Goal: Task Accomplishment & Management: Use online tool/utility

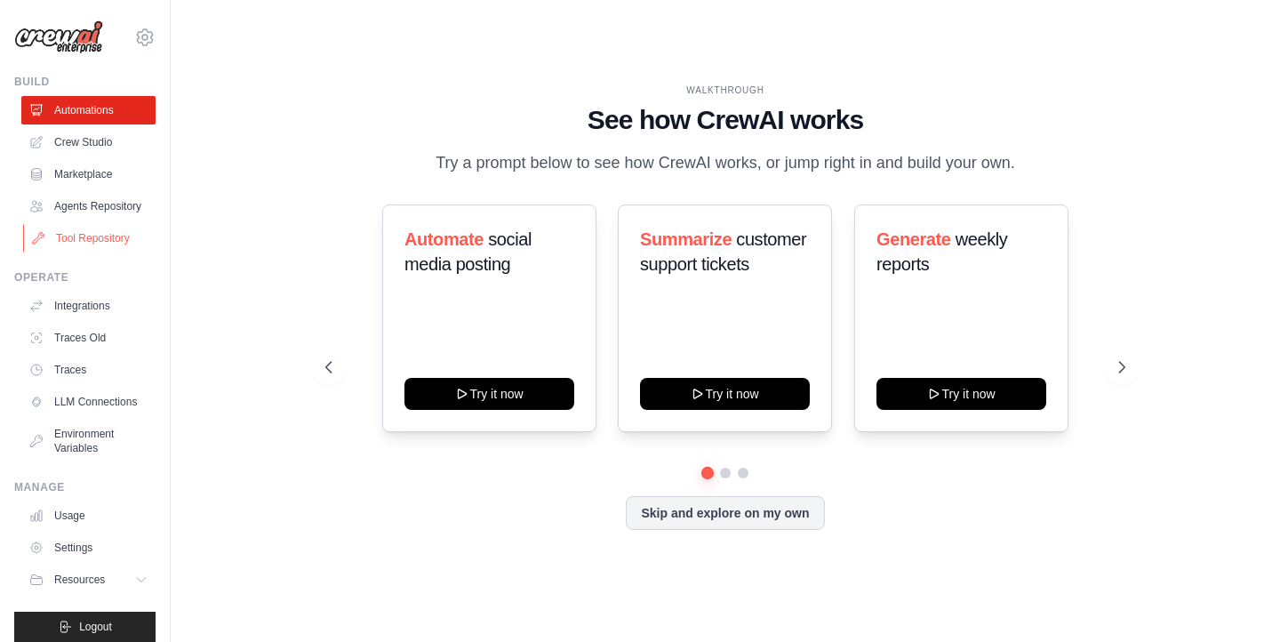
scroll to position [14, 0]
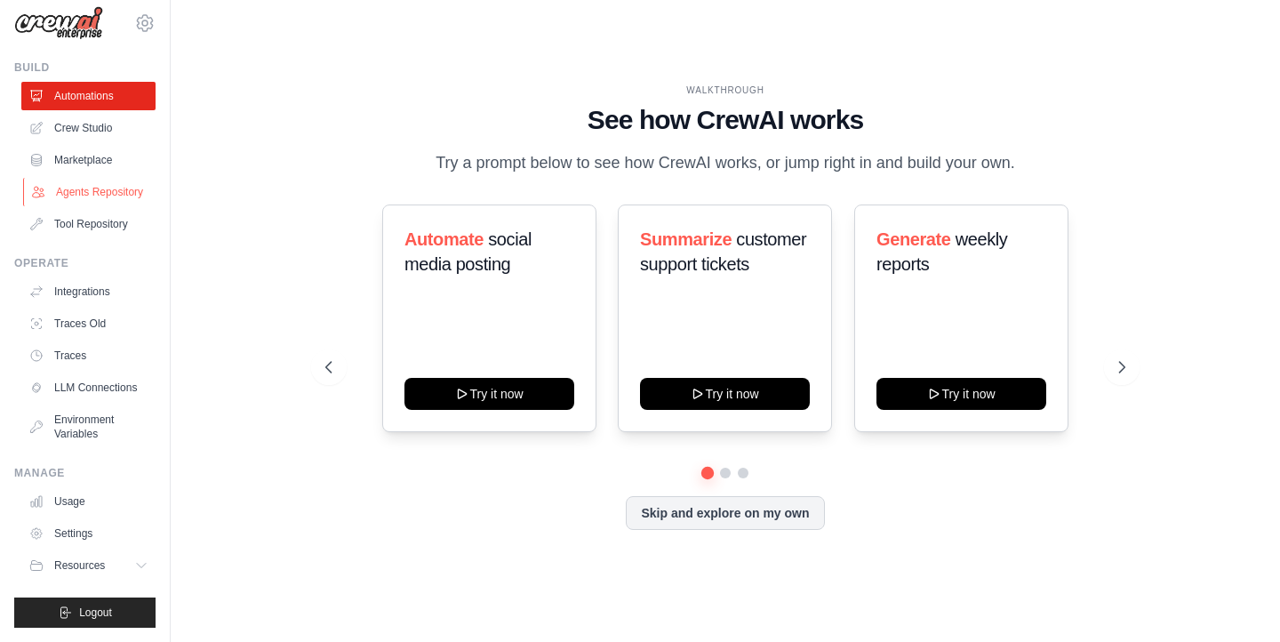
click at [92, 196] on link "Agents Repository" at bounding box center [90, 192] width 134 height 28
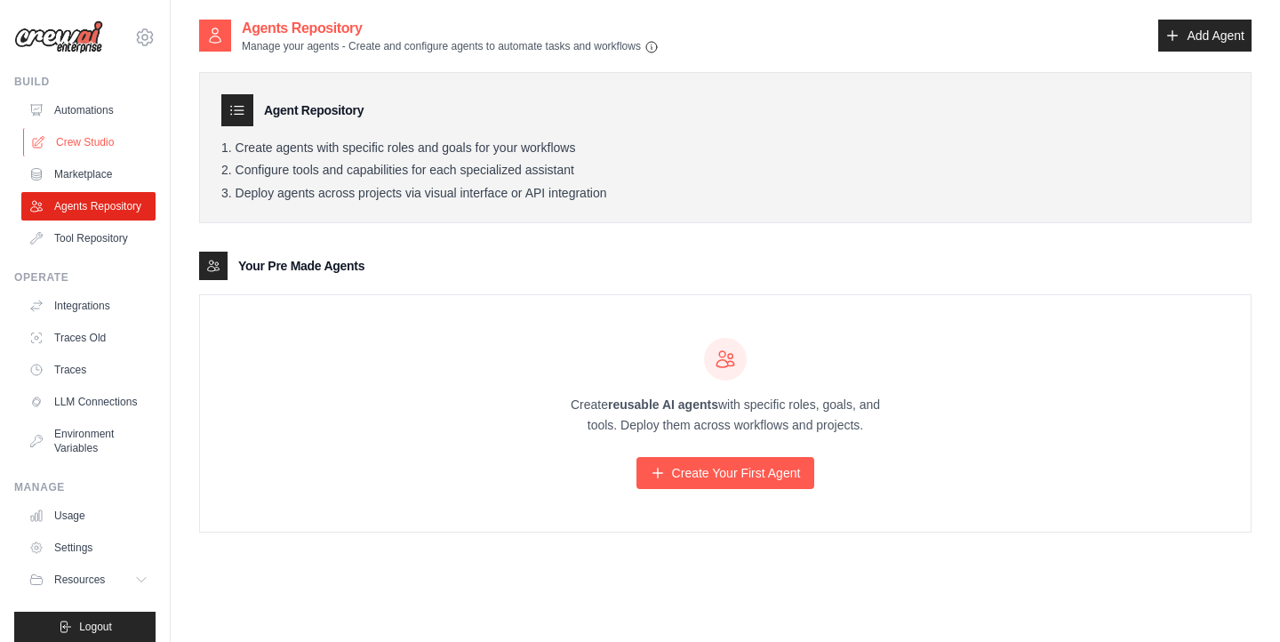
click at [84, 139] on link "Crew Studio" at bounding box center [90, 142] width 134 height 28
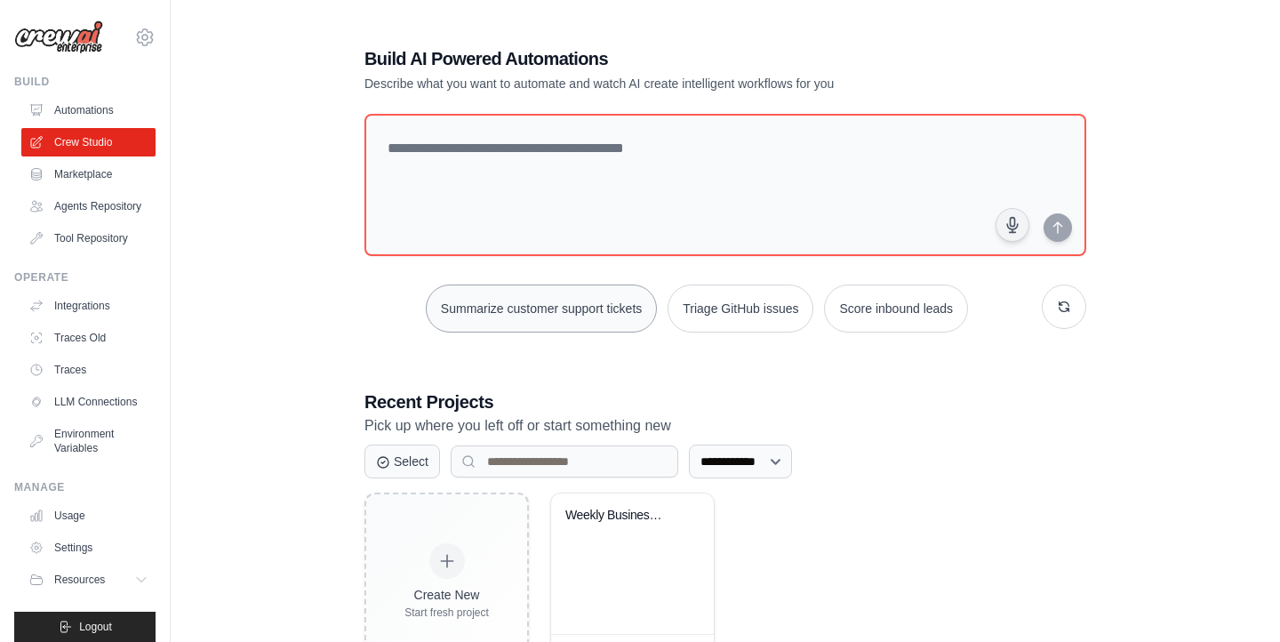
scroll to position [74, 0]
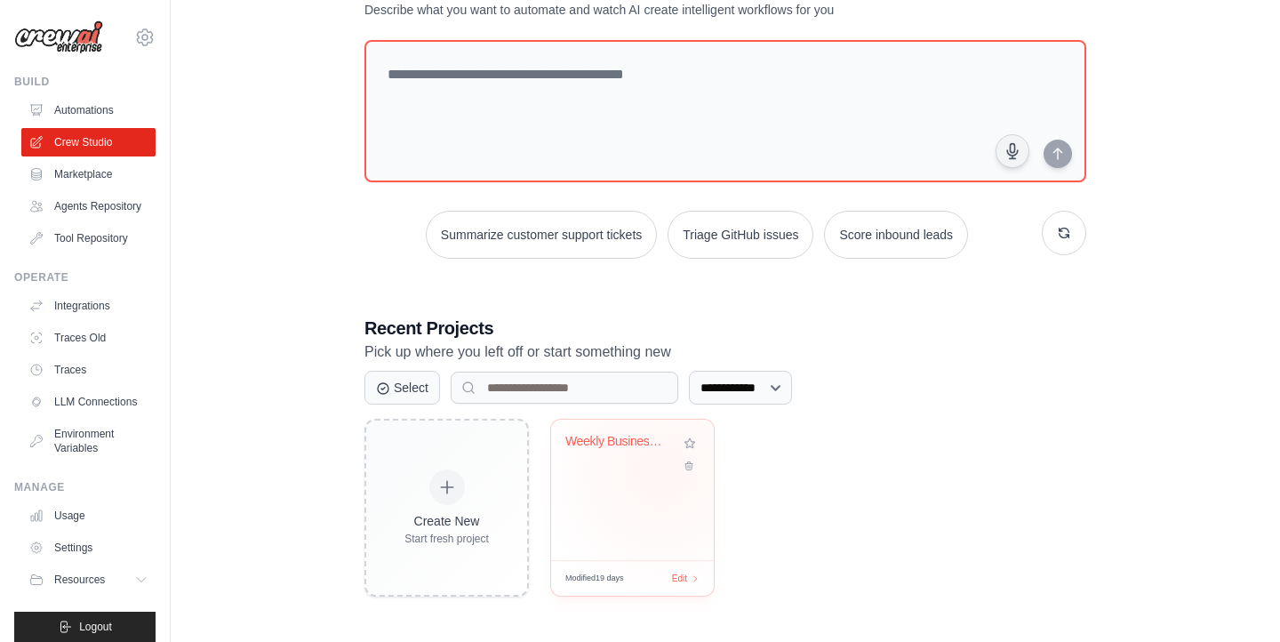
click at [662, 469] on div "Weekly Business Report Automation" at bounding box center [633, 454] width 134 height 41
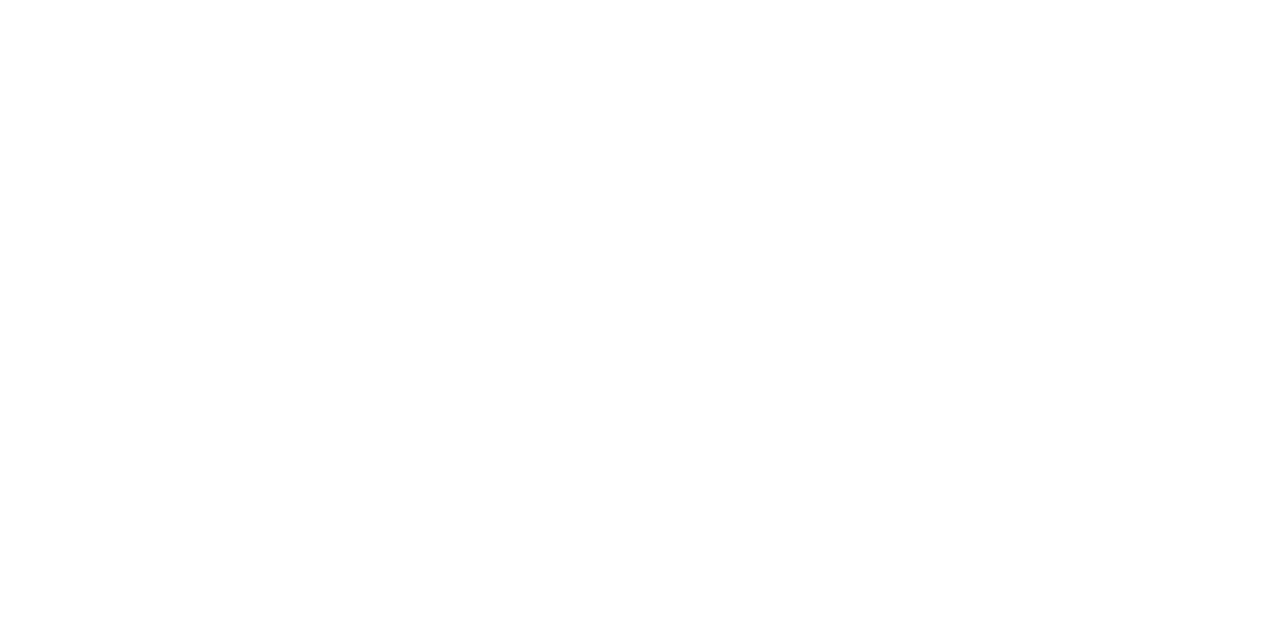
click at [684, 0] on html at bounding box center [640, 0] width 1280 height 0
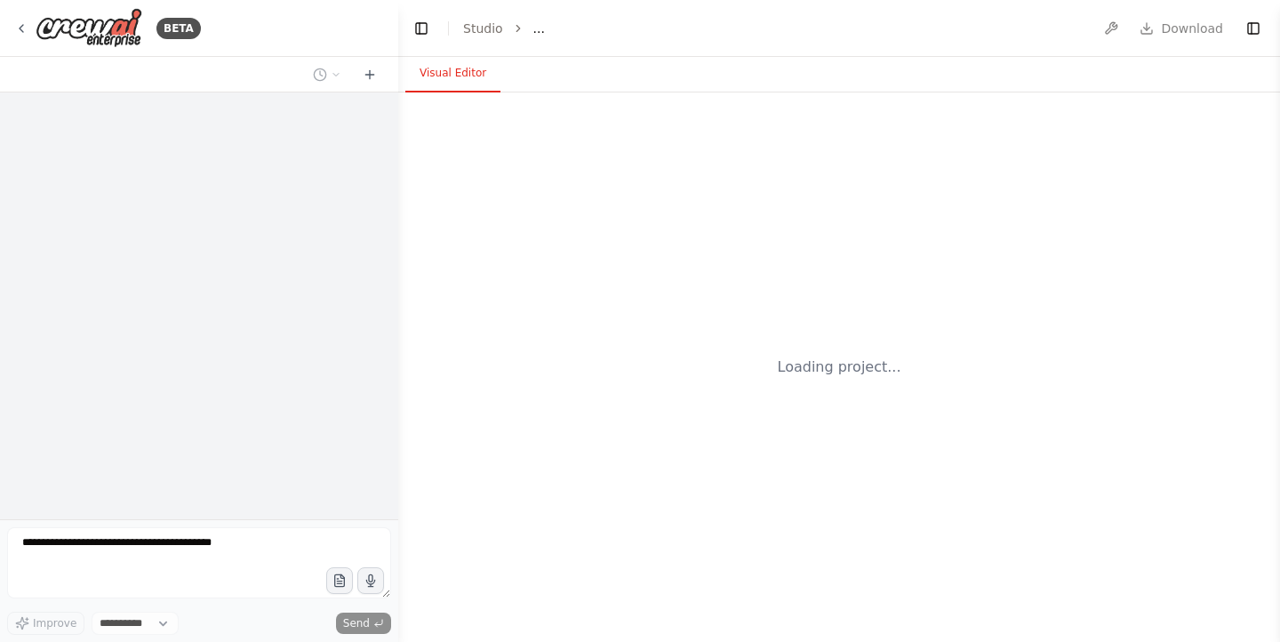
select select "****"
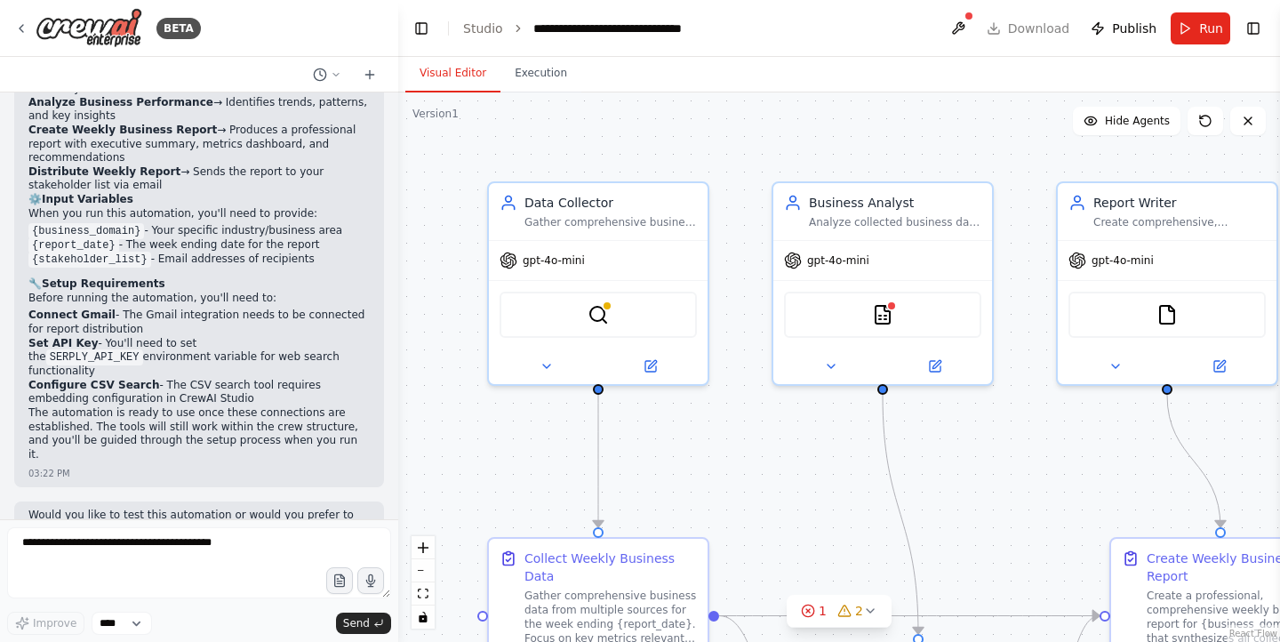
scroll to position [1603, 0]
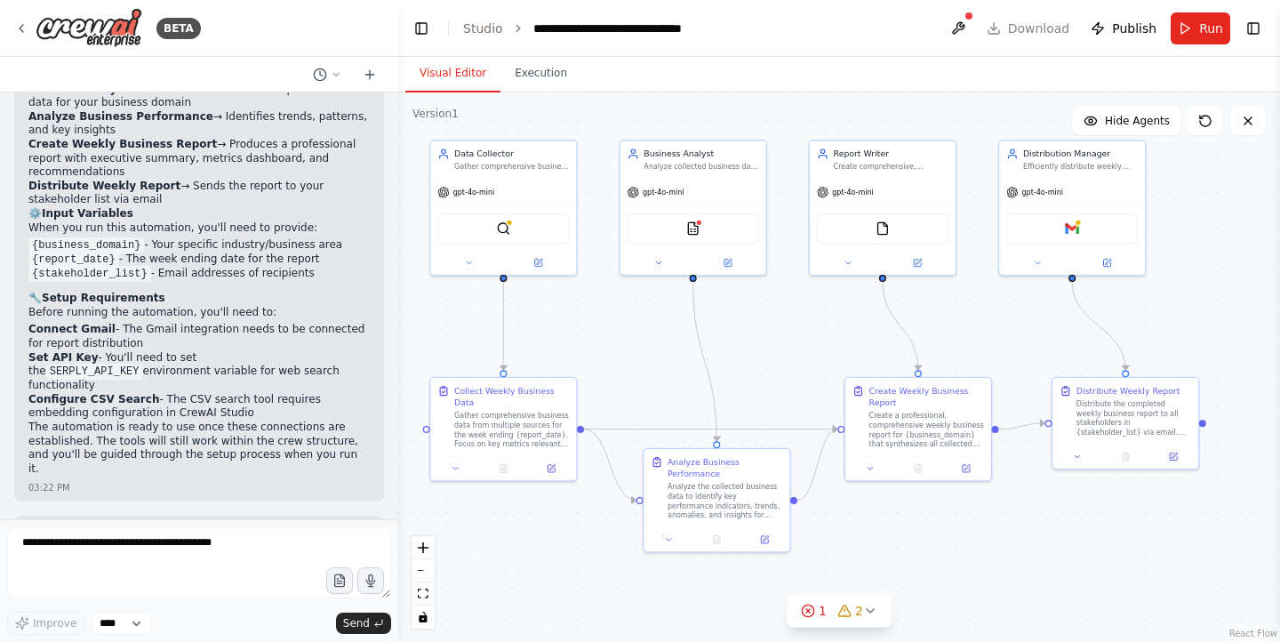
drag, startPoint x: 759, startPoint y: 464, endPoint x: 629, endPoint y: 334, distance: 184.2
click at [629, 334] on div ".deletable-edge-delete-btn { width: 20px; height: 20px; border: 0px solid #ffff…" at bounding box center [839, 367] width 882 height 550
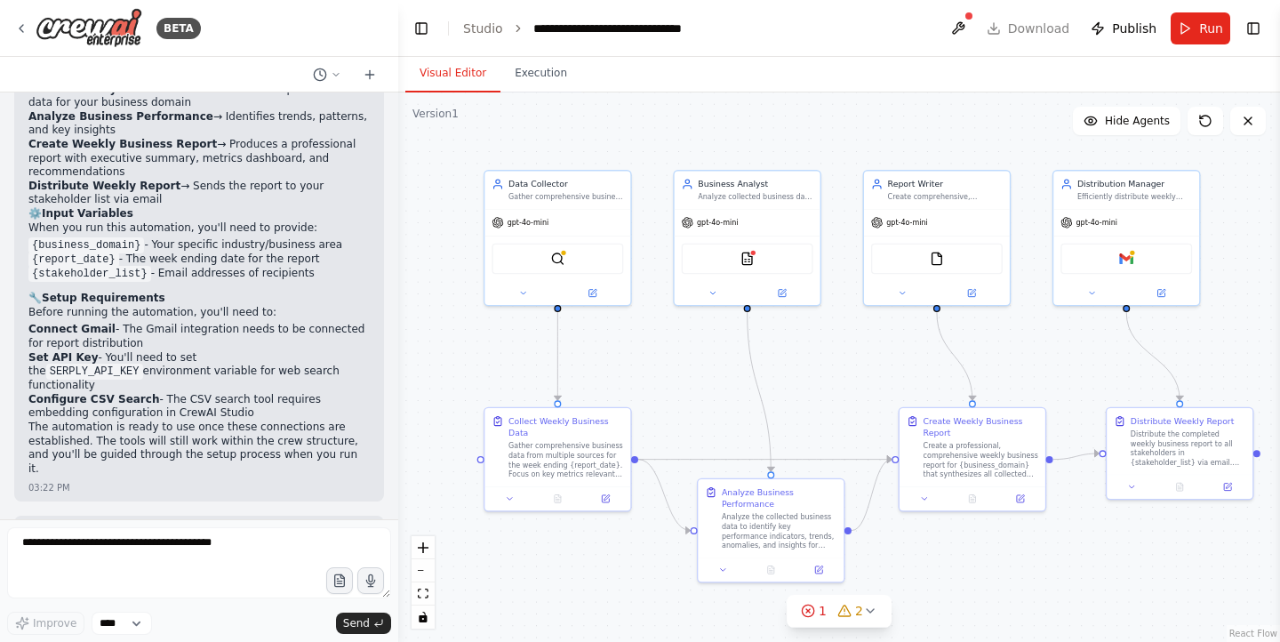
drag, startPoint x: 649, startPoint y: 355, endPoint x: 694, endPoint y: 385, distance: 54.5
click at [694, 385] on div ".deletable-edge-delete-btn { width: 20px; height: 20px; border: 0px solid #ffff…" at bounding box center [839, 367] width 882 height 550
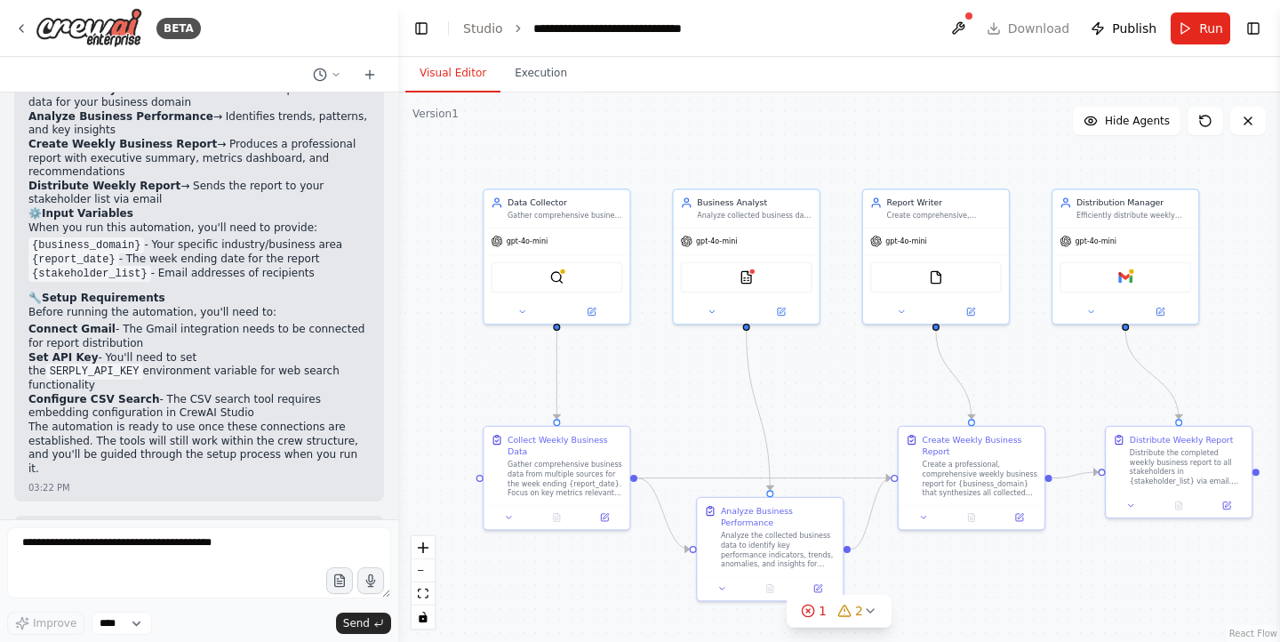
drag, startPoint x: 792, startPoint y: 371, endPoint x: 800, endPoint y: 389, distance: 20.3
click at [800, 389] on div ".deletable-edge-delete-btn { width: 20px; height: 20px; border: 0px solid #ffff…" at bounding box center [839, 367] width 882 height 550
click at [560, 459] on div "Gather comprehensive business data from multiple sources for the week ending {r…" at bounding box center [565, 477] width 115 height 38
click at [510, 513] on icon at bounding box center [509, 515] width 10 height 10
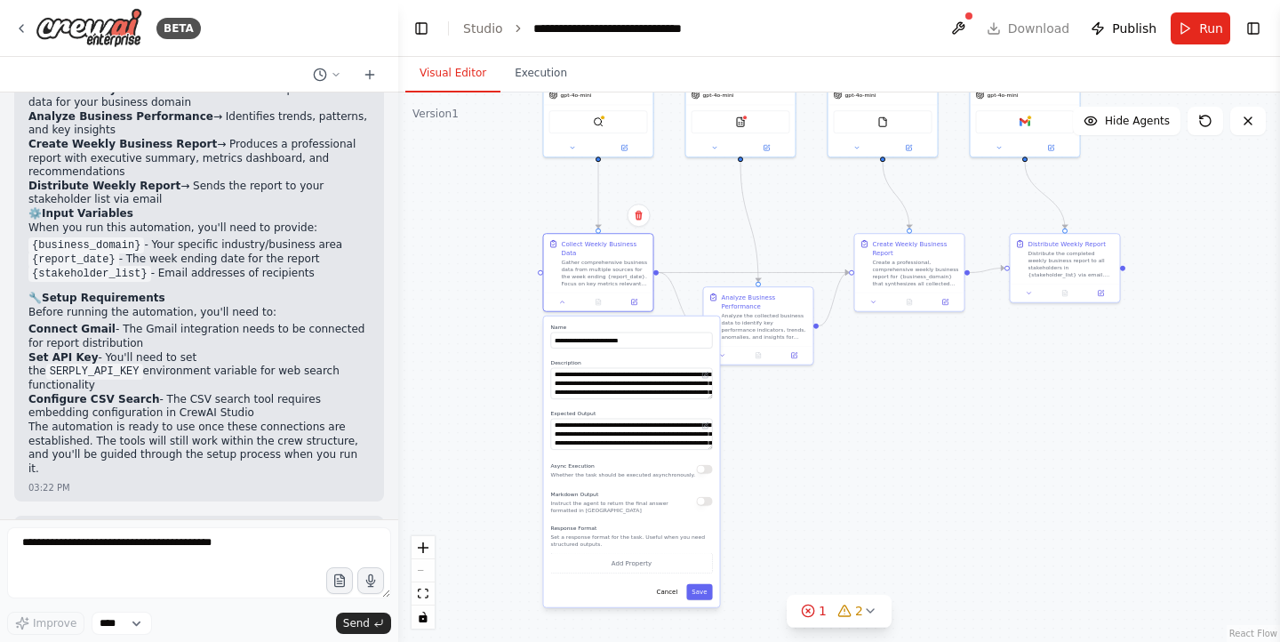
drag, startPoint x: 721, startPoint y: 437, endPoint x: 766, endPoint y: 222, distance: 219.0
click at [766, 222] on div ".deletable-edge-delete-btn { width: 20px; height: 20px; border: 0px solid #ffff…" at bounding box center [839, 367] width 882 height 550
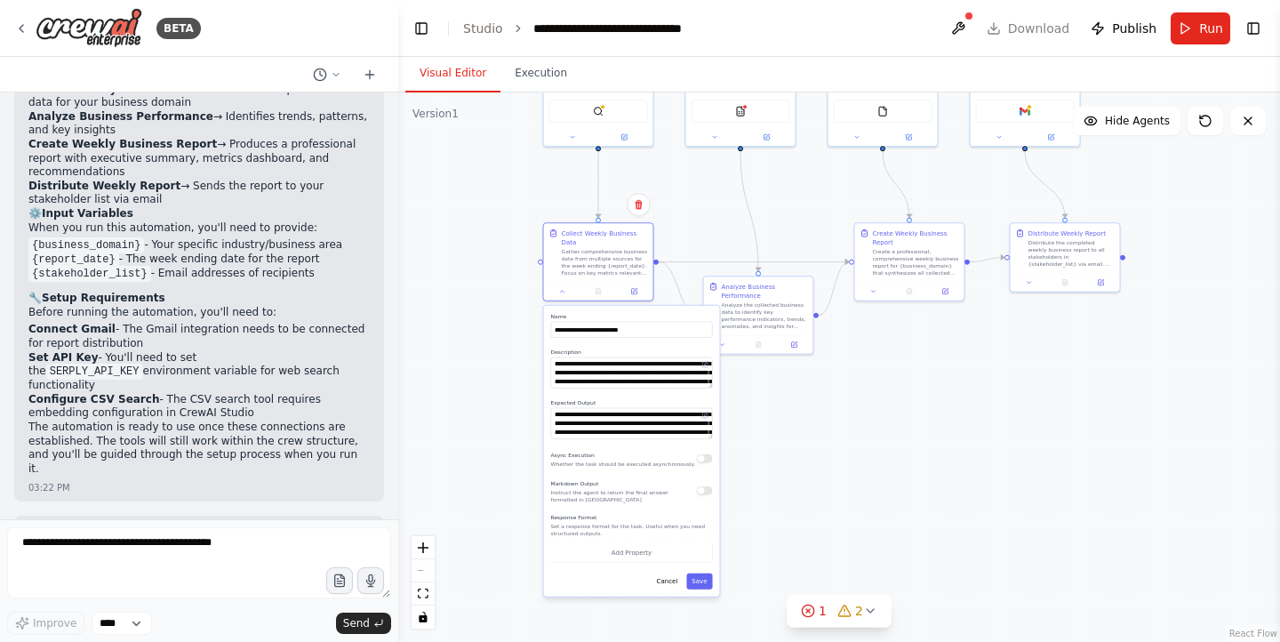
drag, startPoint x: 750, startPoint y: 499, endPoint x: 752, endPoint y: 489, distance: 9.9
click at [752, 489] on div ".deletable-edge-delete-btn { width: 20px; height: 20px; border: 0px solid #ffff…" at bounding box center [839, 367] width 882 height 550
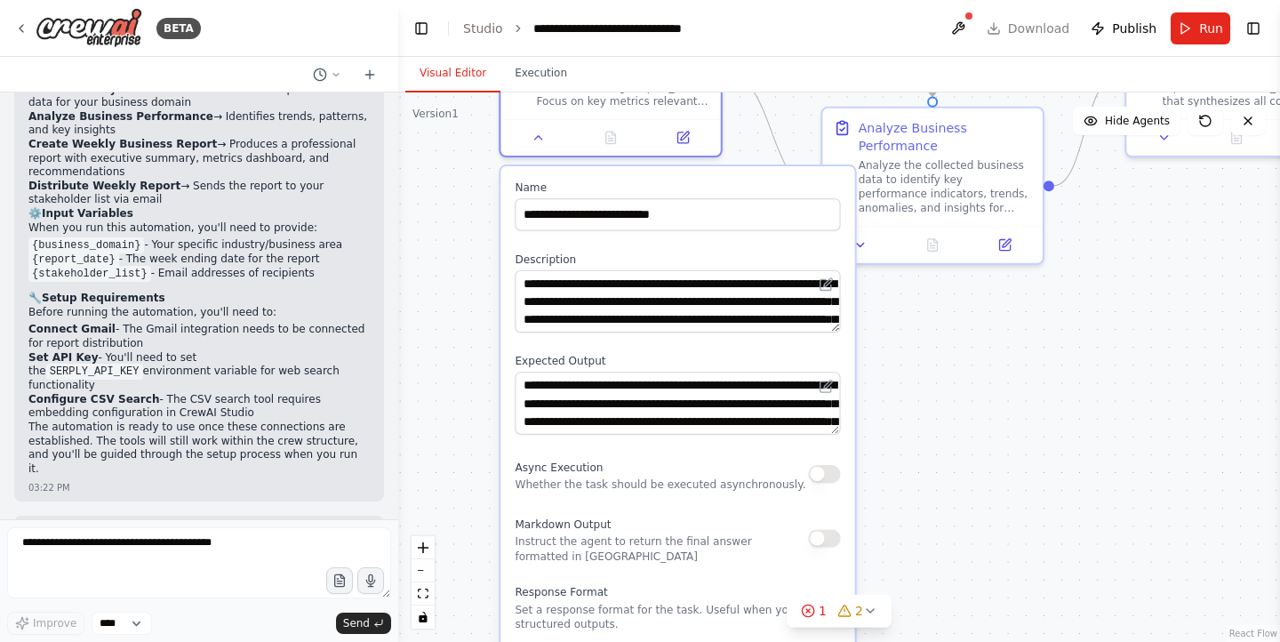
drag, startPoint x: 768, startPoint y: 433, endPoint x: 944, endPoint y: 520, distance: 196.4
click at [944, 520] on div ".deletable-edge-delete-btn { width: 20px; height: 20px; border: 0px solid #ffff…" at bounding box center [839, 367] width 882 height 550
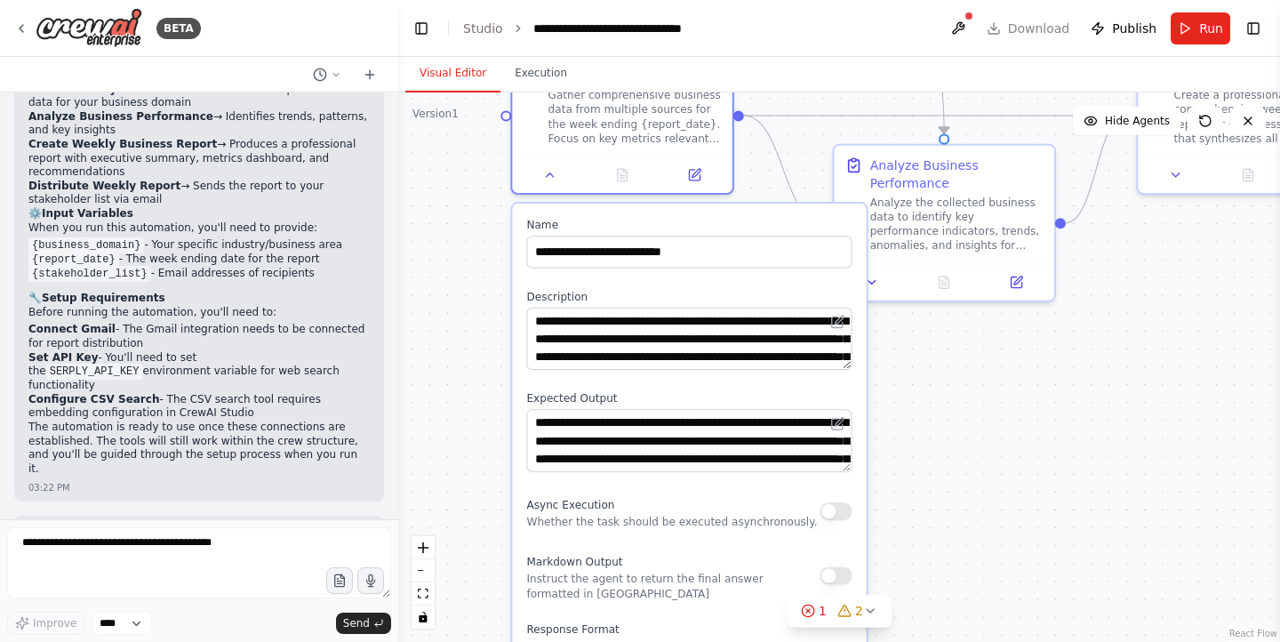
drag, startPoint x: 945, startPoint y: 419, endPoint x: 932, endPoint y: 699, distance: 280.4
click at [932, 641] on html "BETA Set up a crew that collects data from multiple sources, creates comprehens…" at bounding box center [640, 321] width 1280 height 642
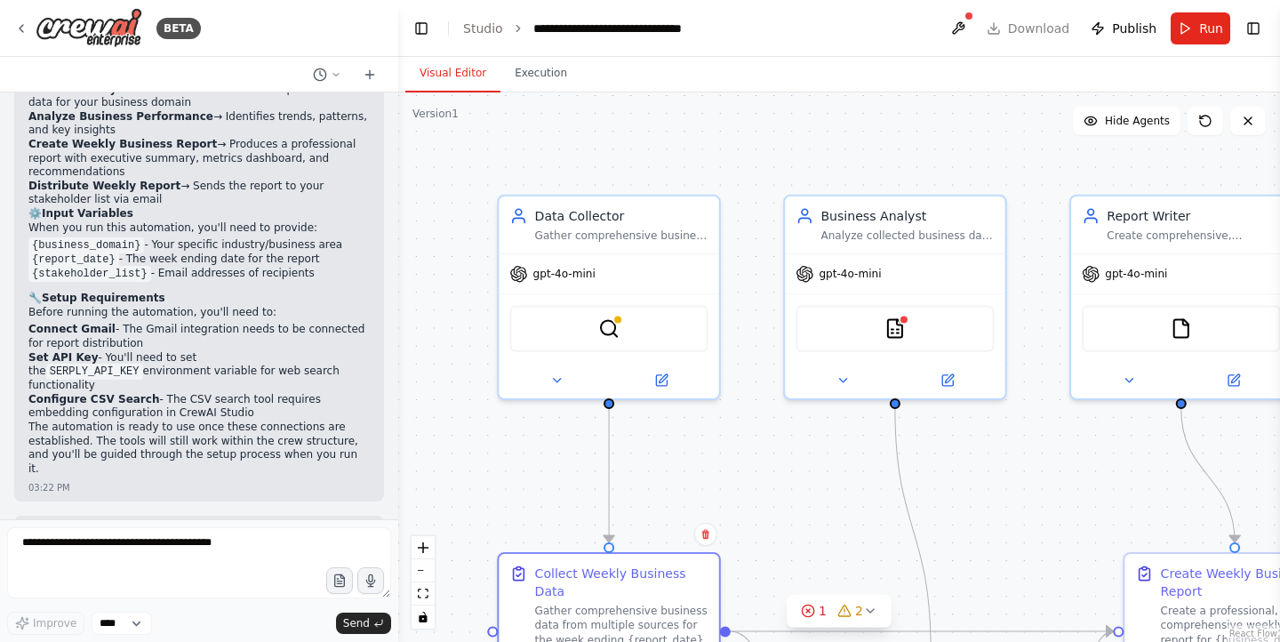
drag, startPoint x: 792, startPoint y: 313, endPoint x: 792, endPoint y: 566, distance: 253.4
click at [792, 566] on div ".deletable-edge-delete-btn { width: 20px; height: 20px; border: 0px solid #ffff…" at bounding box center [839, 367] width 882 height 550
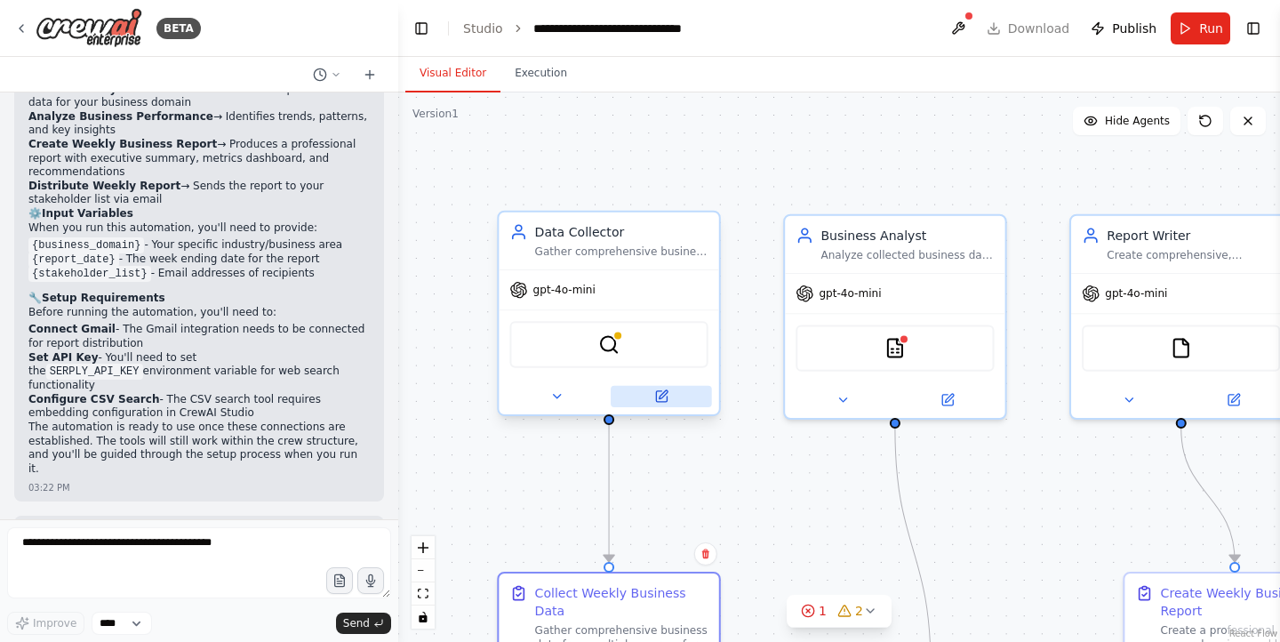
click at [666, 397] on icon at bounding box center [661, 396] width 11 height 11
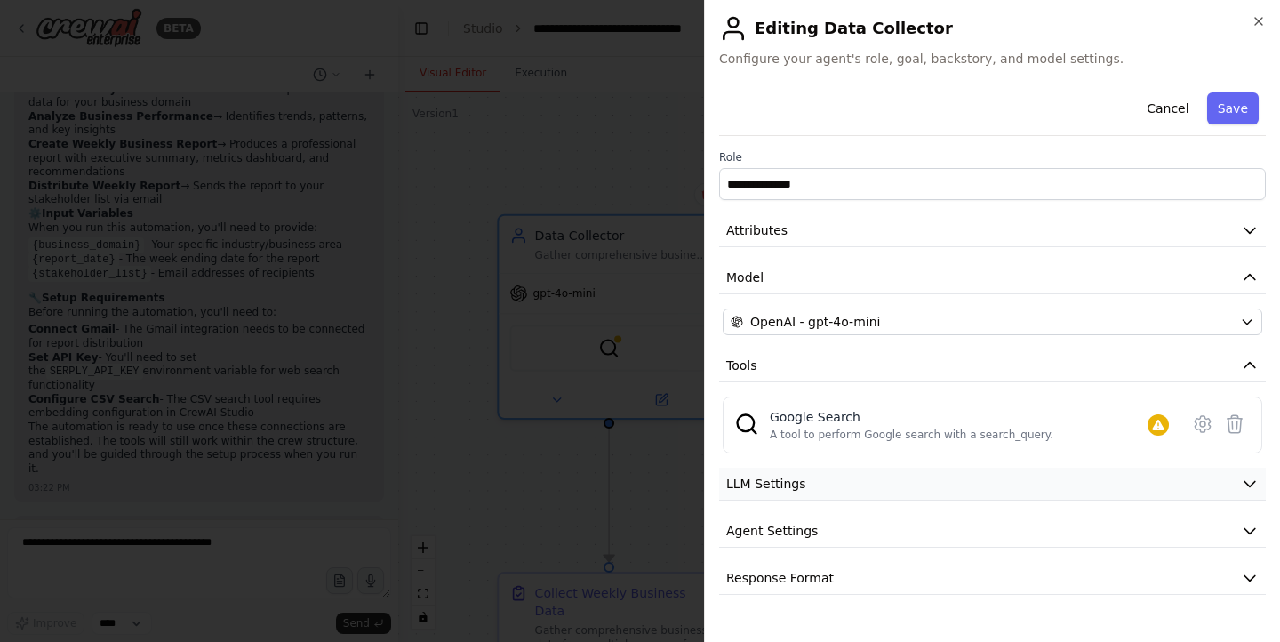
click at [1245, 482] on icon "button" at bounding box center [1250, 484] width 11 height 5
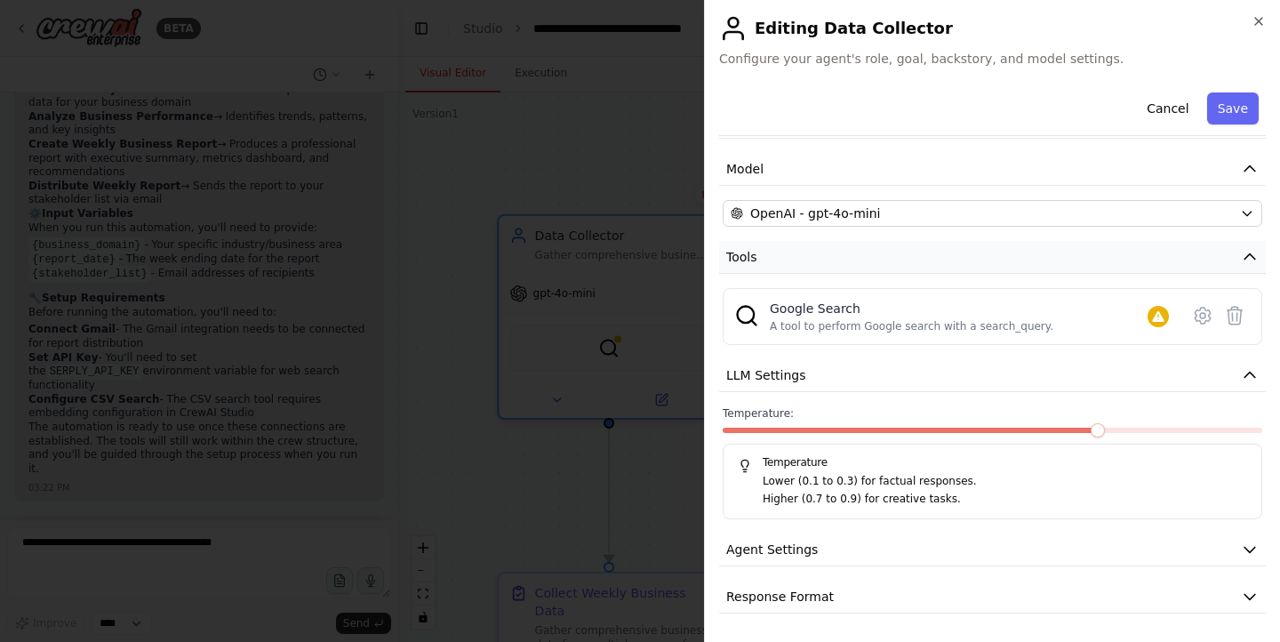
scroll to position [0, 0]
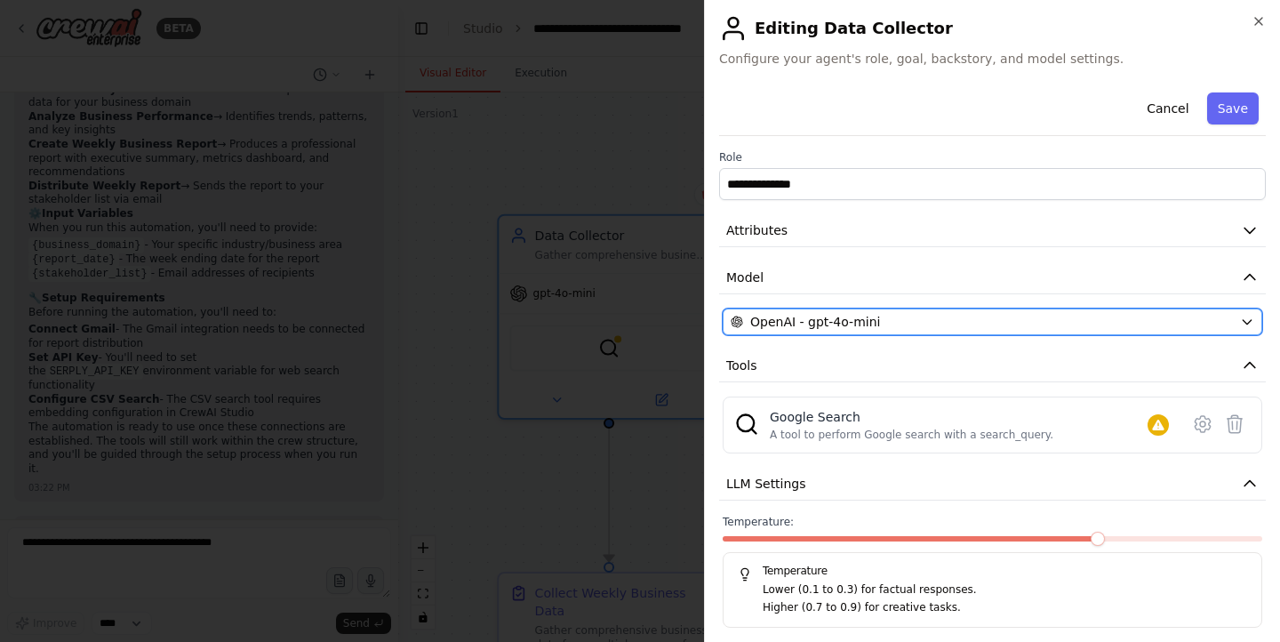
click at [1107, 313] on div "OpenAI - gpt-4o-mini" at bounding box center [982, 322] width 502 height 18
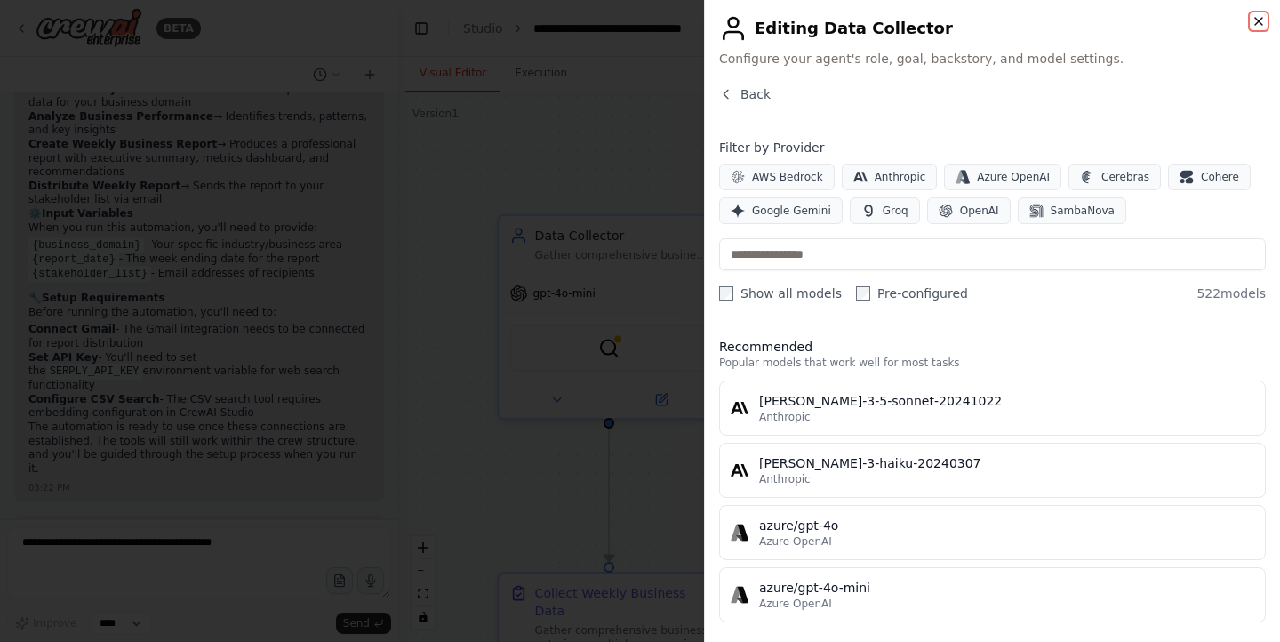
click at [1259, 17] on icon "button" at bounding box center [1259, 21] width 14 height 14
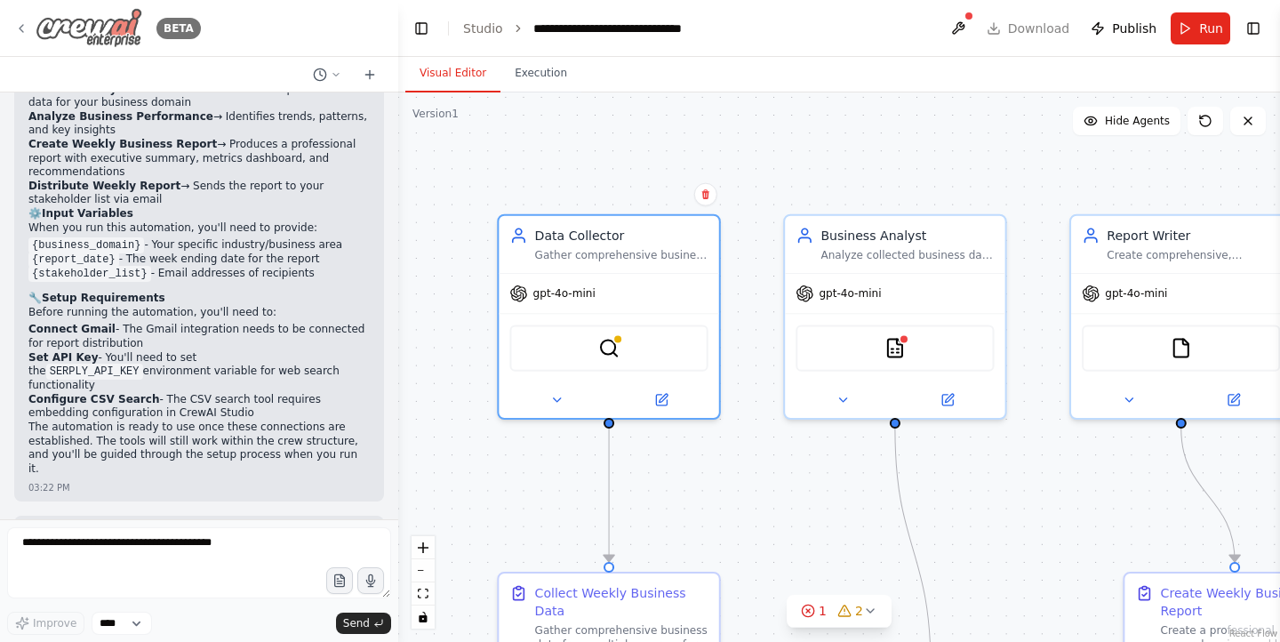
click at [25, 22] on icon at bounding box center [21, 28] width 14 height 14
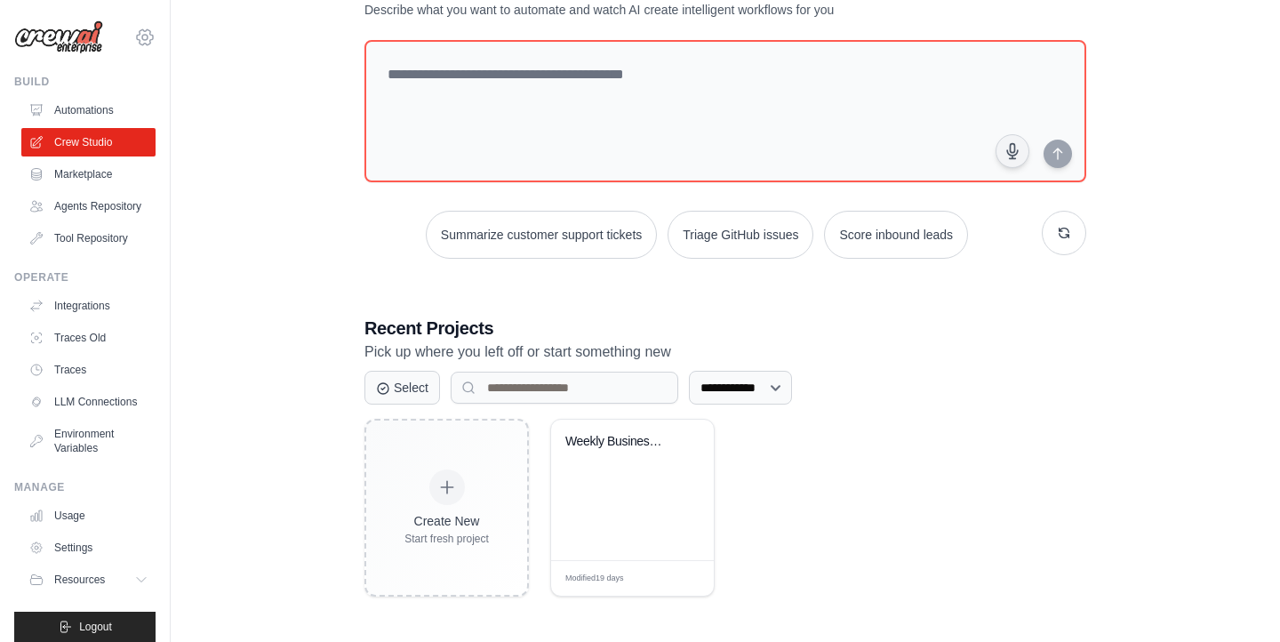
click at [148, 38] on icon at bounding box center [144, 37] width 5 height 5
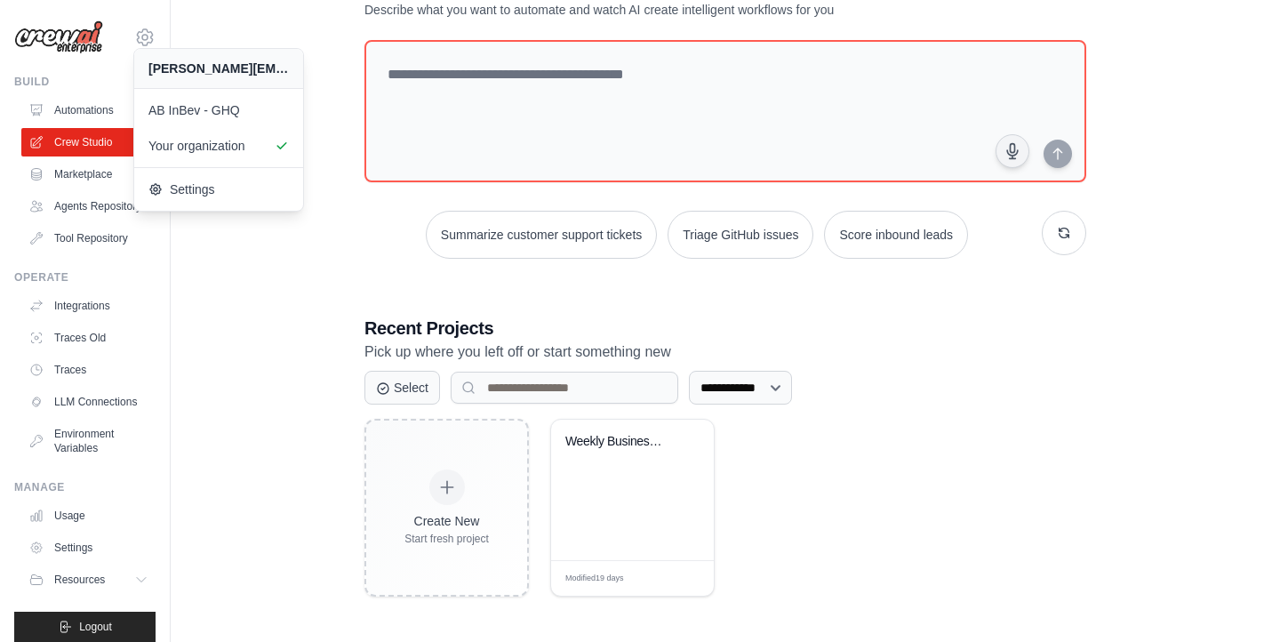
click at [269, 293] on div "**********" at bounding box center [725, 284] width 1053 height 681
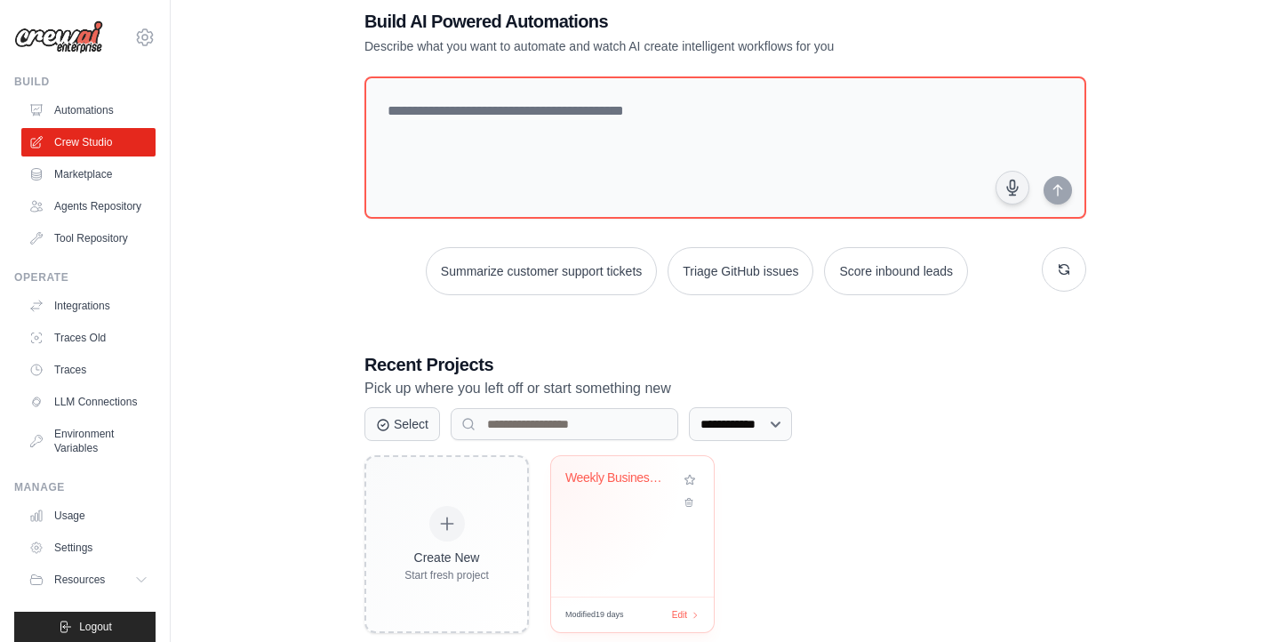
scroll to position [74, 0]
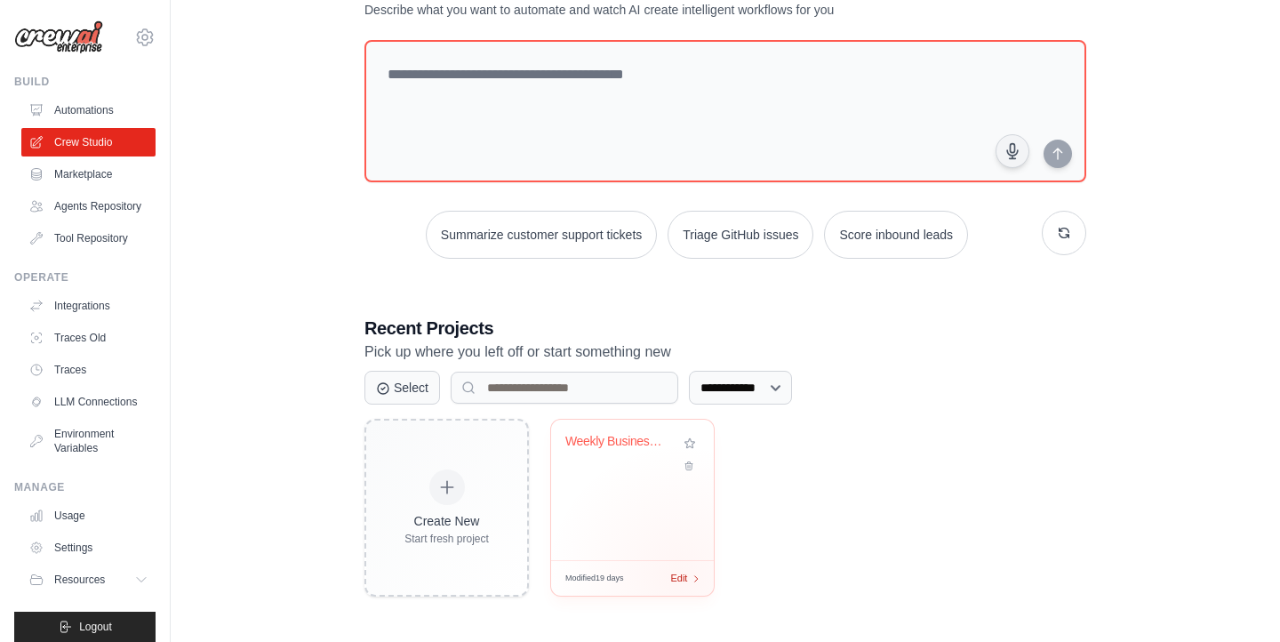
click at [679, 577] on span "Edit" at bounding box center [678, 578] width 17 height 15
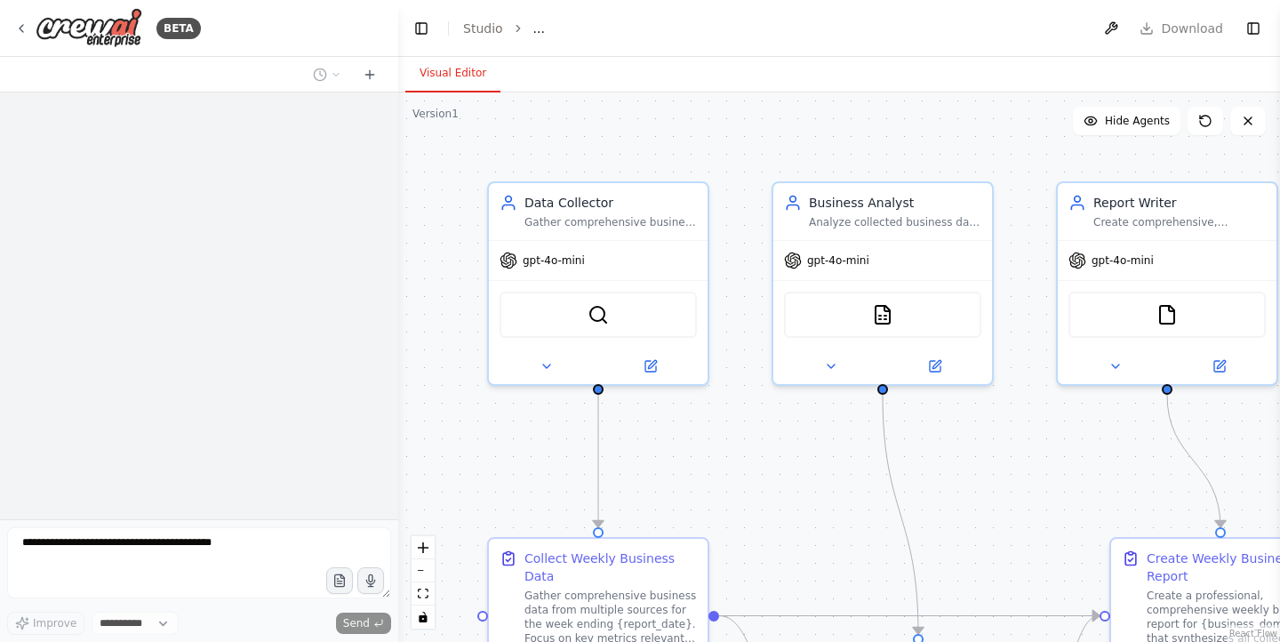
select select "****"
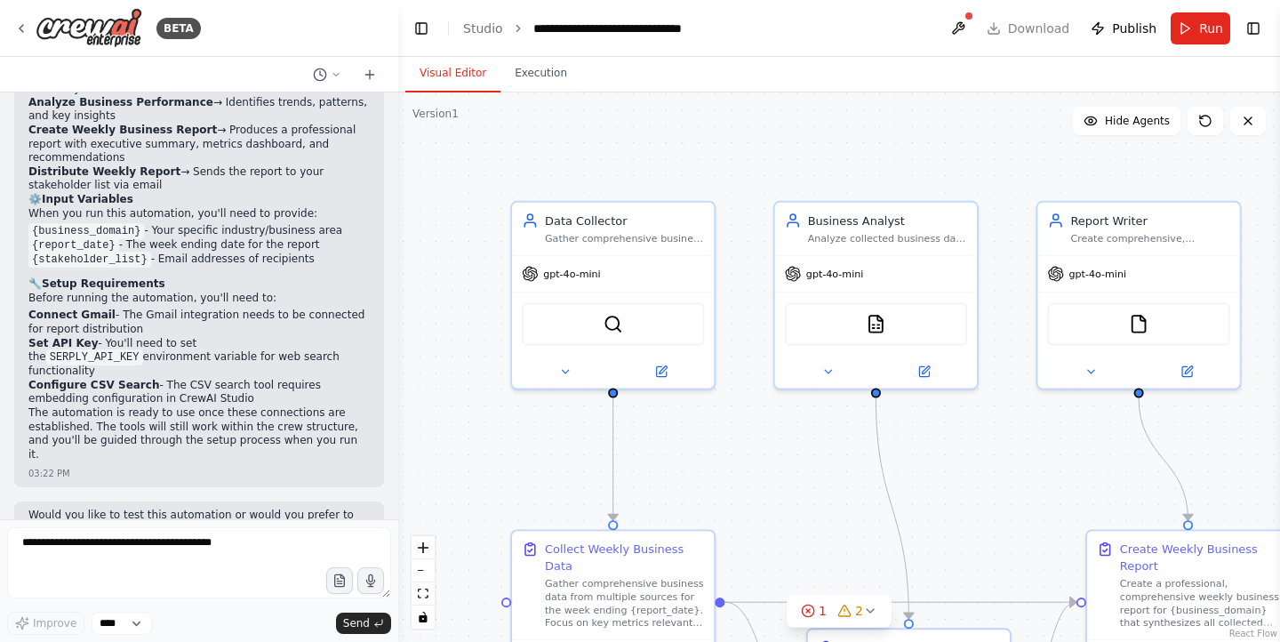
scroll to position [1603, 0]
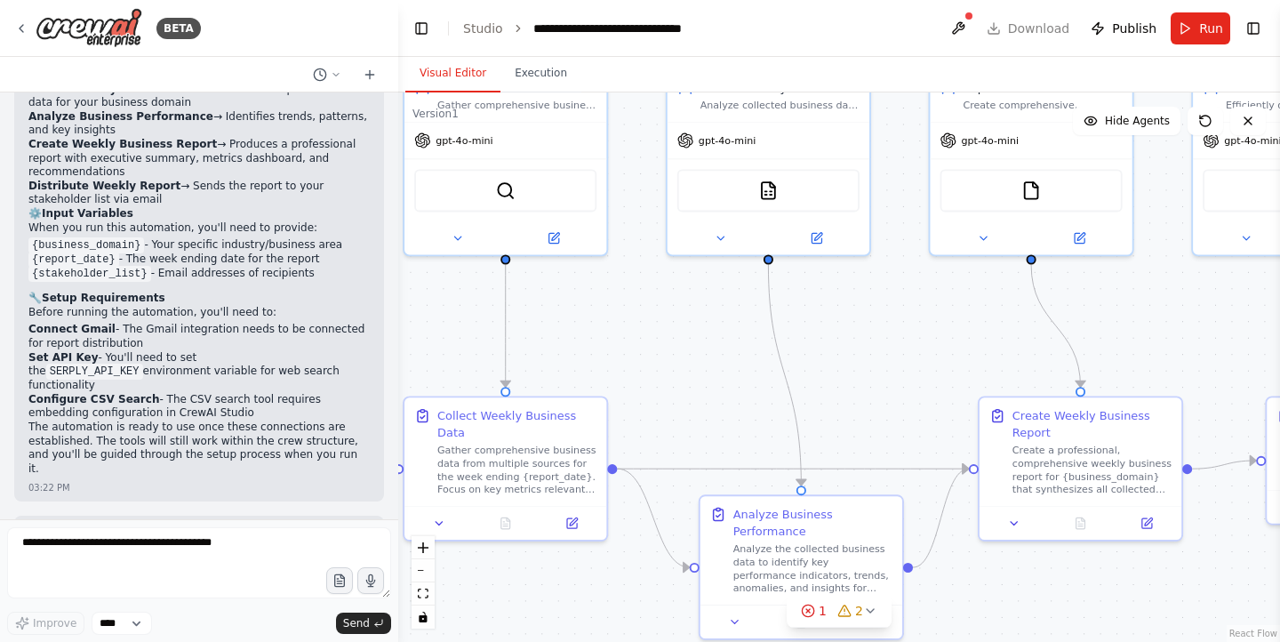
drag, startPoint x: 787, startPoint y: 469, endPoint x: 679, endPoint y: 335, distance: 171.4
click at [679, 335] on div ".deletable-edge-delete-btn { width: 20px; height: 20px; border: 0px solid #ffff…" at bounding box center [839, 367] width 882 height 550
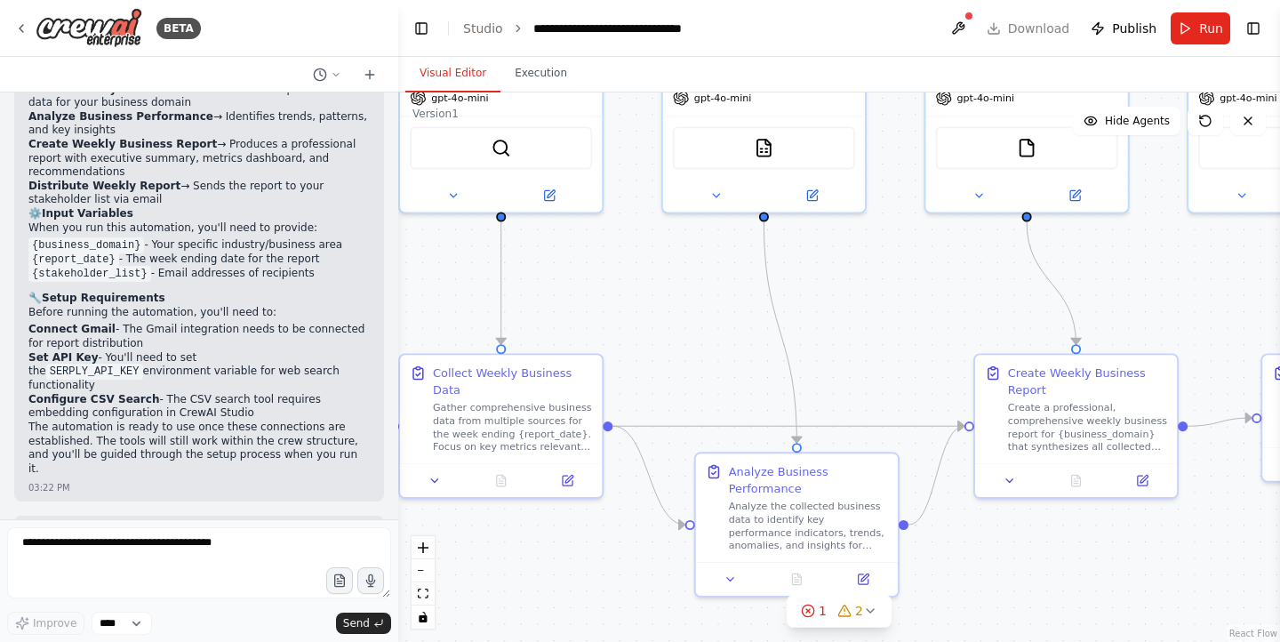
drag, startPoint x: 904, startPoint y: 379, endPoint x: 913, endPoint y: 350, distance: 29.8
click at [913, 350] on div ".deletable-edge-delete-btn { width: 20px; height: 20px; border: 0px solid #ffff…" at bounding box center [839, 367] width 882 height 550
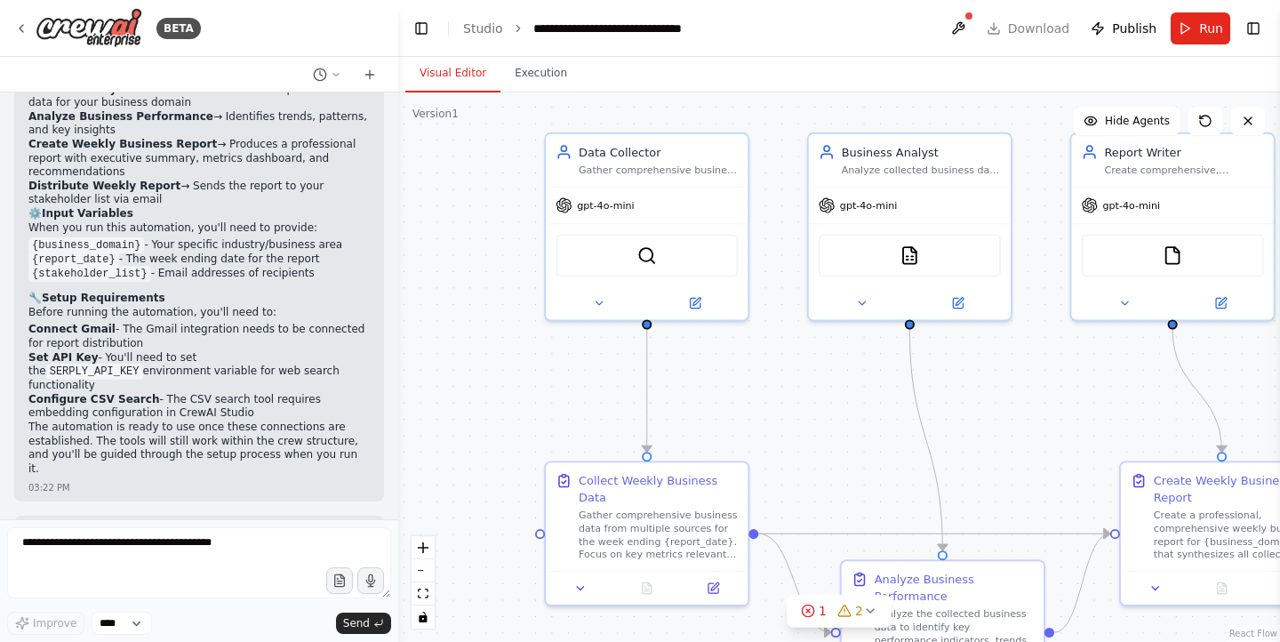
drag, startPoint x: 670, startPoint y: 319, endPoint x: 785, endPoint y: 428, distance: 157.9
click at [785, 428] on div ".deletable-edge-delete-btn { width: 20px; height: 20px; border: 0px solid #ffff…" at bounding box center [839, 367] width 882 height 550
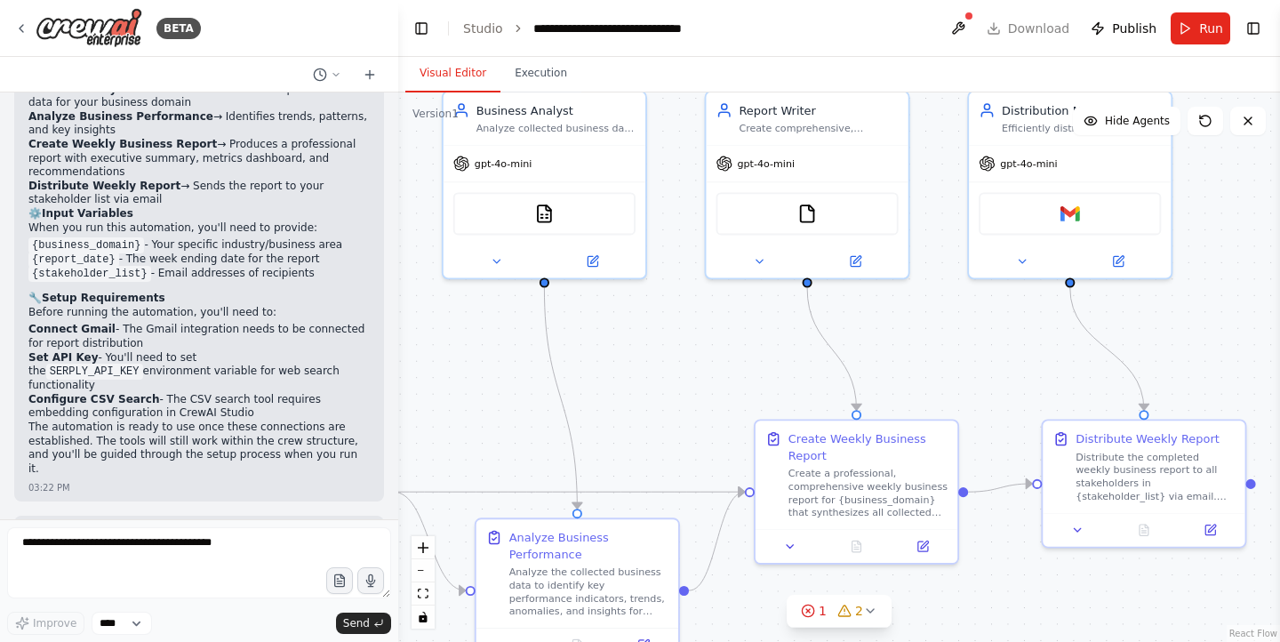
drag, startPoint x: 1073, startPoint y: 416, endPoint x: 724, endPoint y: 359, distance: 354.1
click at [724, 359] on div ".deletable-edge-delete-btn { width: 20px; height: 20px; border: 0px solid #ffff…" at bounding box center [839, 367] width 882 height 550
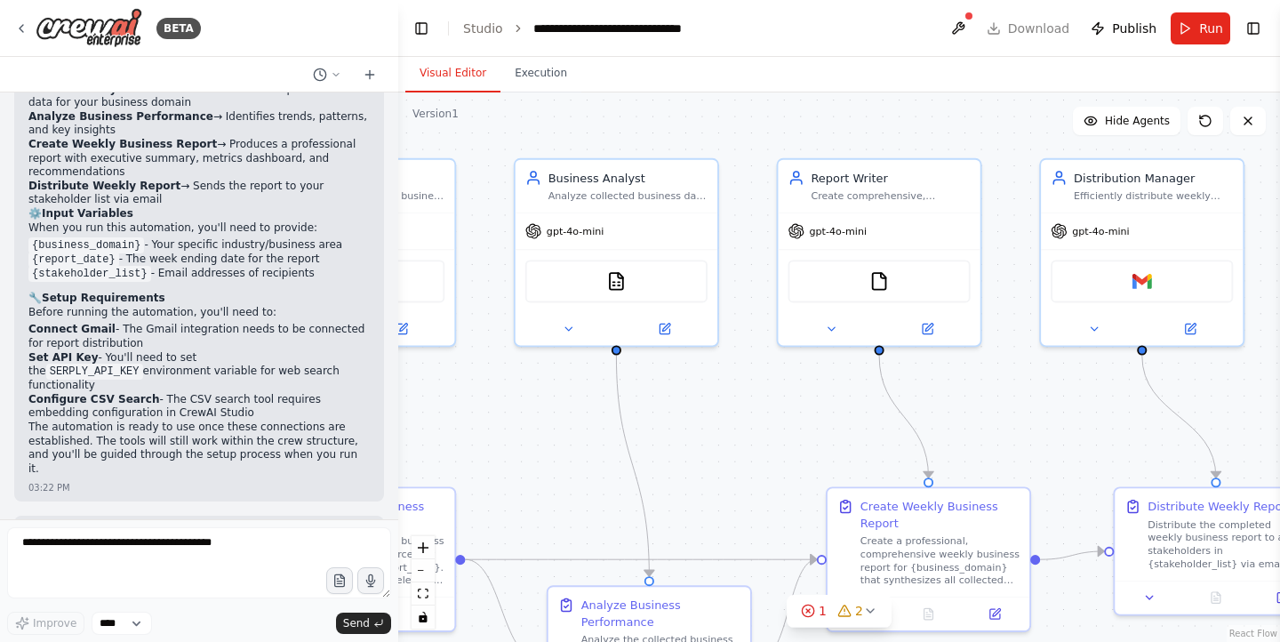
drag, startPoint x: 991, startPoint y: 348, endPoint x: 1072, endPoint y: 412, distance: 103.2
click at [1072, 412] on div ".deletable-edge-delete-btn { width: 20px; height: 20px; border: 0px solid #ffff…" at bounding box center [839, 367] width 882 height 550
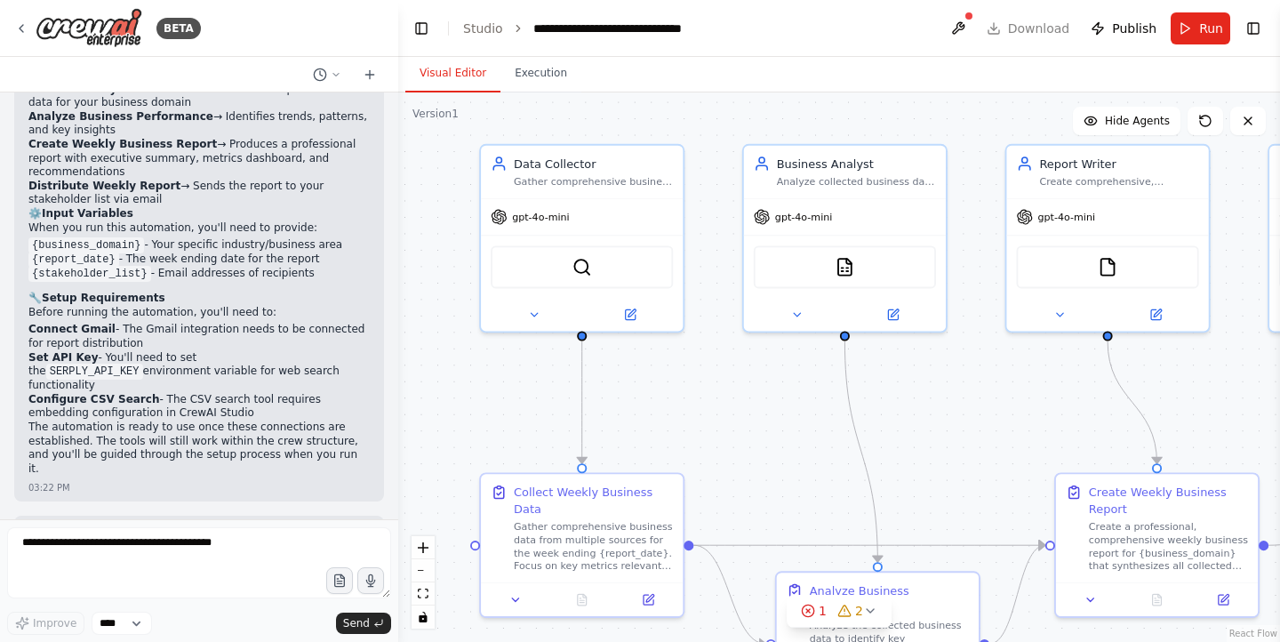
drag, startPoint x: 576, startPoint y: 402, endPoint x: 798, endPoint y: 389, distance: 221.8
click at [798, 389] on div ".deletable-edge-delete-btn { width: 20px; height: 20px; border: 0px solid #ffff…" at bounding box center [839, 367] width 882 height 550
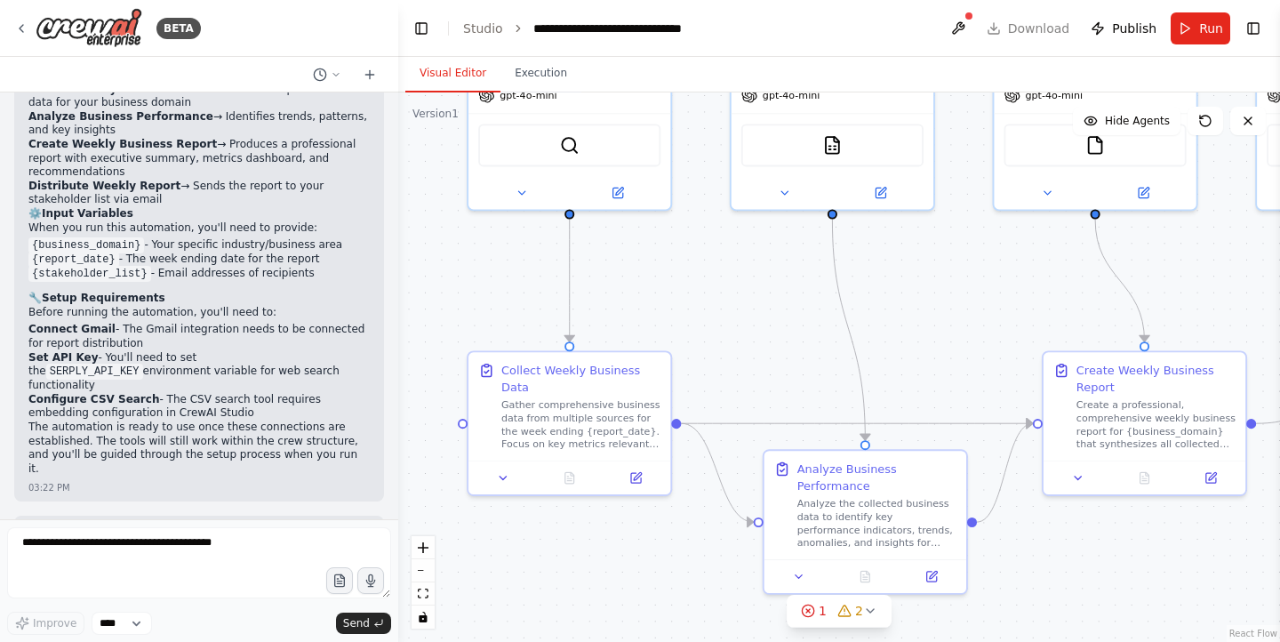
drag, startPoint x: 787, startPoint y: 431, endPoint x: 774, endPoint y: 311, distance: 120.7
click at [774, 311] on div ".deletable-edge-delete-btn { width: 20px; height: 20px; border: 0px solid #ffff…" at bounding box center [839, 367] width 882 height 550
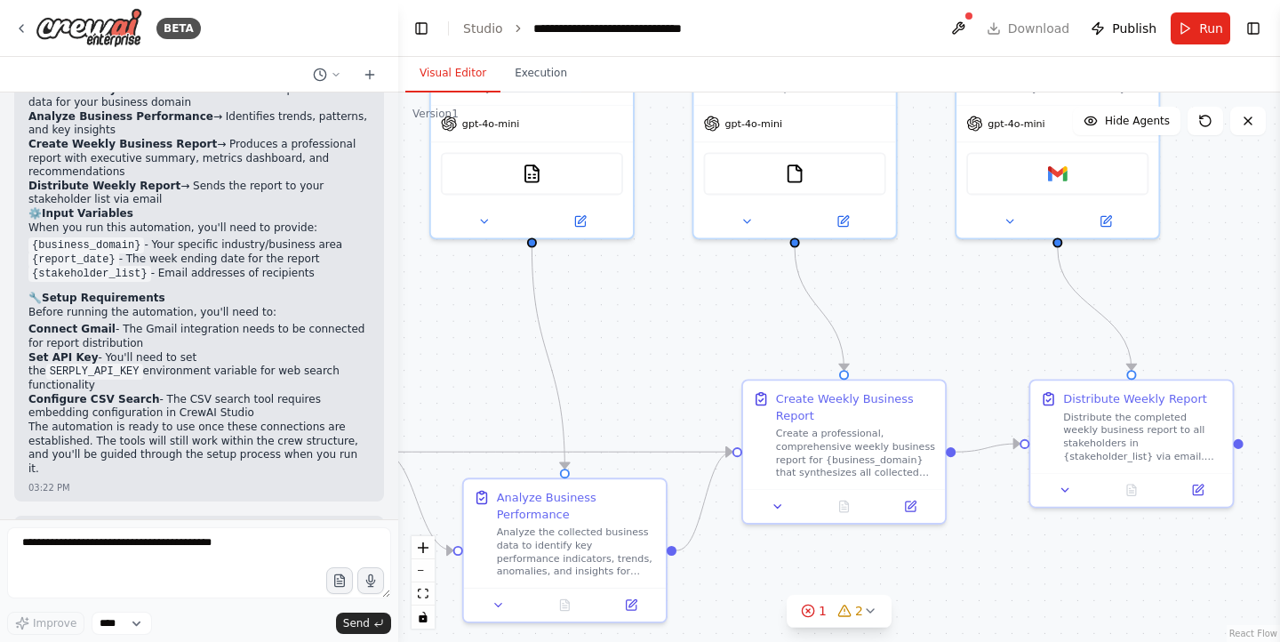
drag, startPoint x: 1017, startPoint y: 306, endPoint x: 717, endPoint y: 334, distance: 301.9
click at [717, 334] on div ".deletable-edge-delete-btn { width: 20px; height: 20px; border: 0px solid #ffff…" at bounding box center [839, 367] width 882 height 550
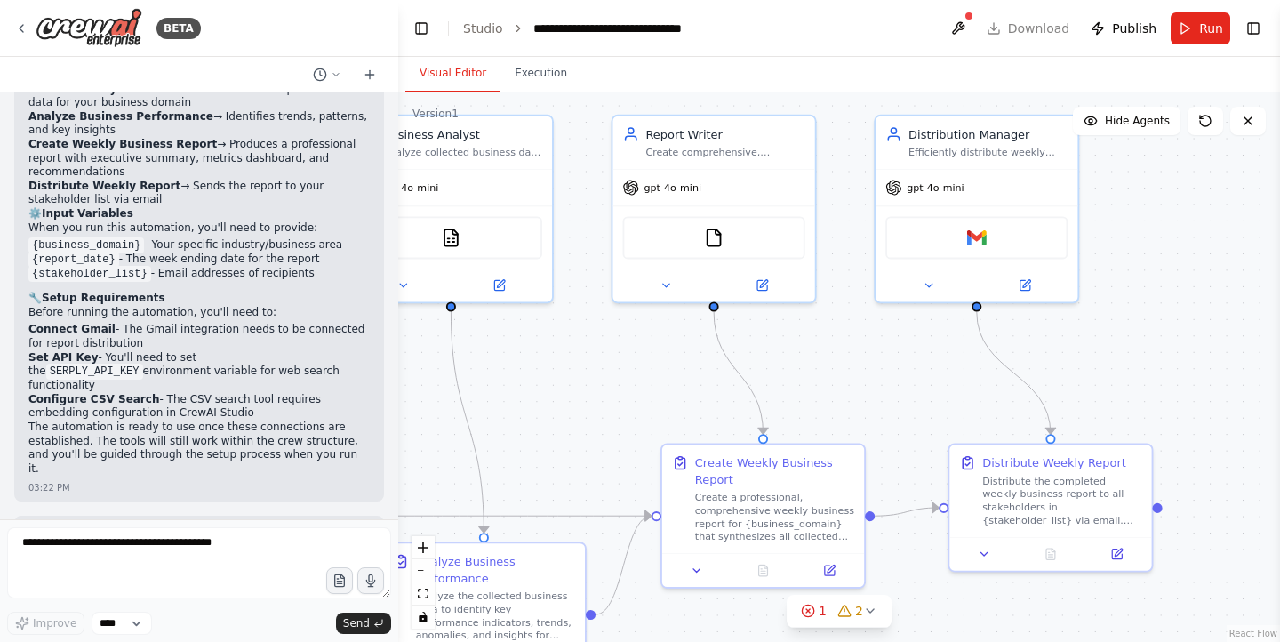
drag, startPoint x: 908, startPoint y: 323, endPoint x: 828, endPoint y: 389, distance: 103.6
click at [828, 389] on div ".deletable-edge-delete-btn { width: 20px; height: 20px; border: 0px solid #ffff…" at bounding box center [839, 367] width 882 height 550
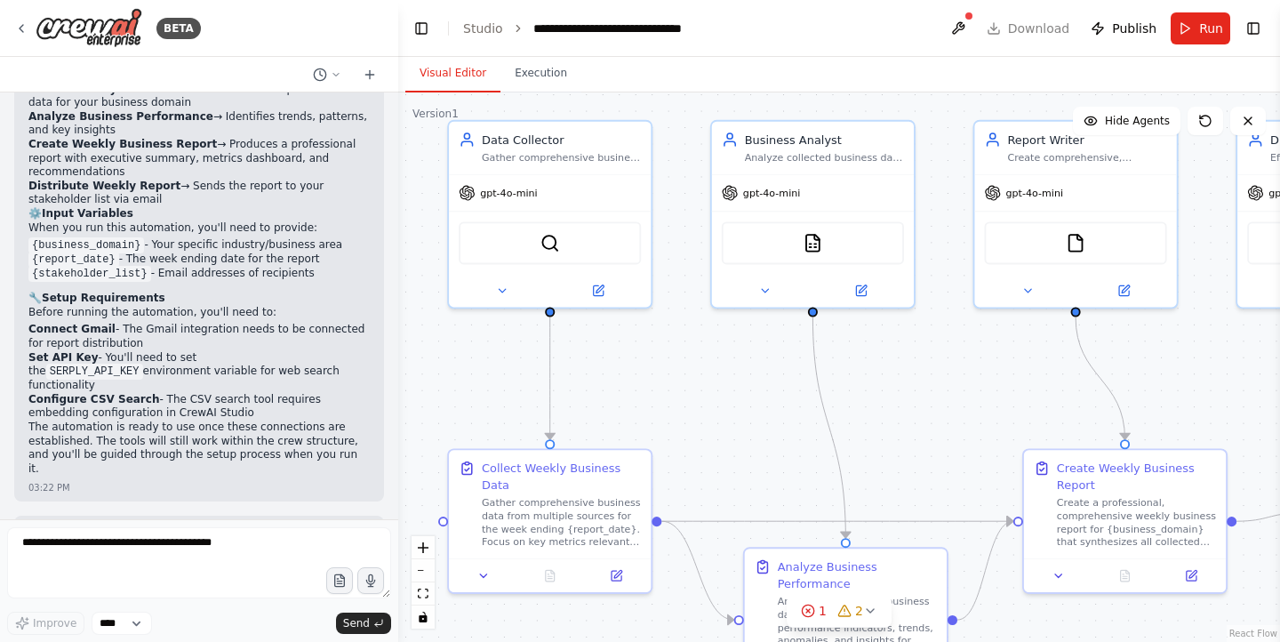
drag, startPoint x: 548, startPoint y: 364, endPoint x: 908, endPoint y: 370, distance: 360.2
click at [909, 370] on div ".deletable-edge-delete-btn { width: 20px; height: 20px; border: 0px solid #ffff…" at bounding box center [839, 367] width 882 height 550
click at [505, 296] on icon at bounding box center [501, 290] width 13 height 13
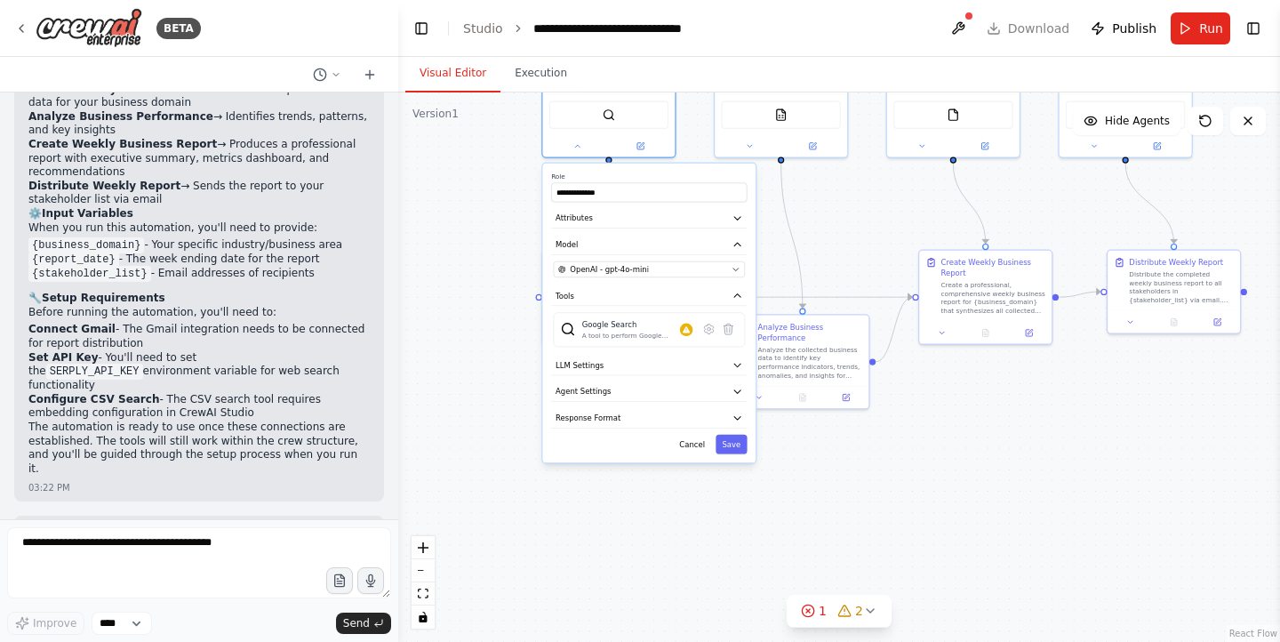
drag, startPoint x: 843, startPoint y: 436, endPoint x: 844, endPoint y: 249, distance: 186.7
click at [844, 249] on div "**********" at bounding box center [839, 367] width 882 height 550
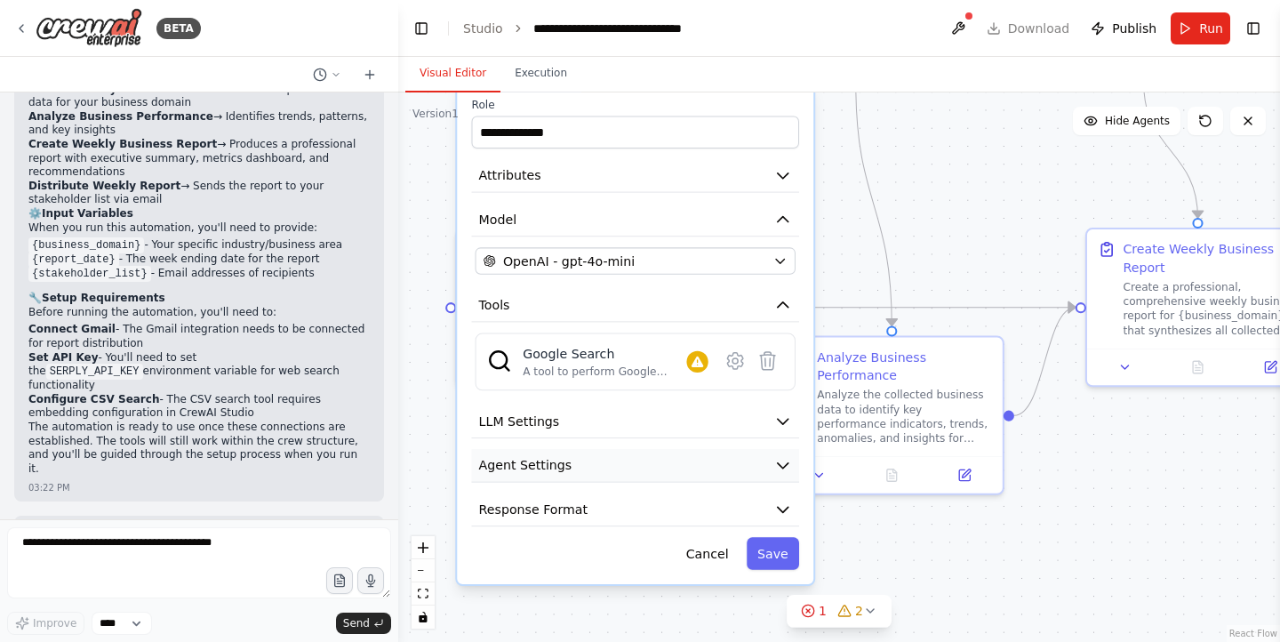
click at [780, 469] on icon "button" at bounding box center [783, 465] width 18 height 18
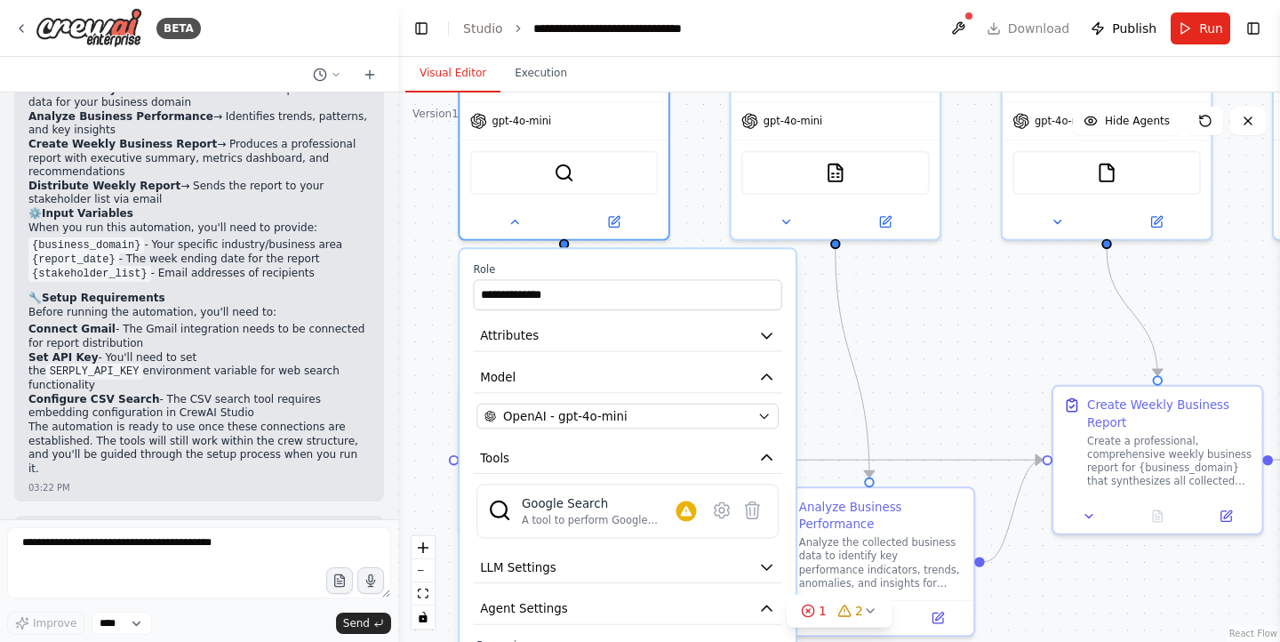
drag, startPoint x: 911, startPoint y: 221, endPoint x: 893, endPoint y: 365, distance: 146.1
click at [893, 365] on div "**********" at bounding box center [839, 367] width 882 height 550
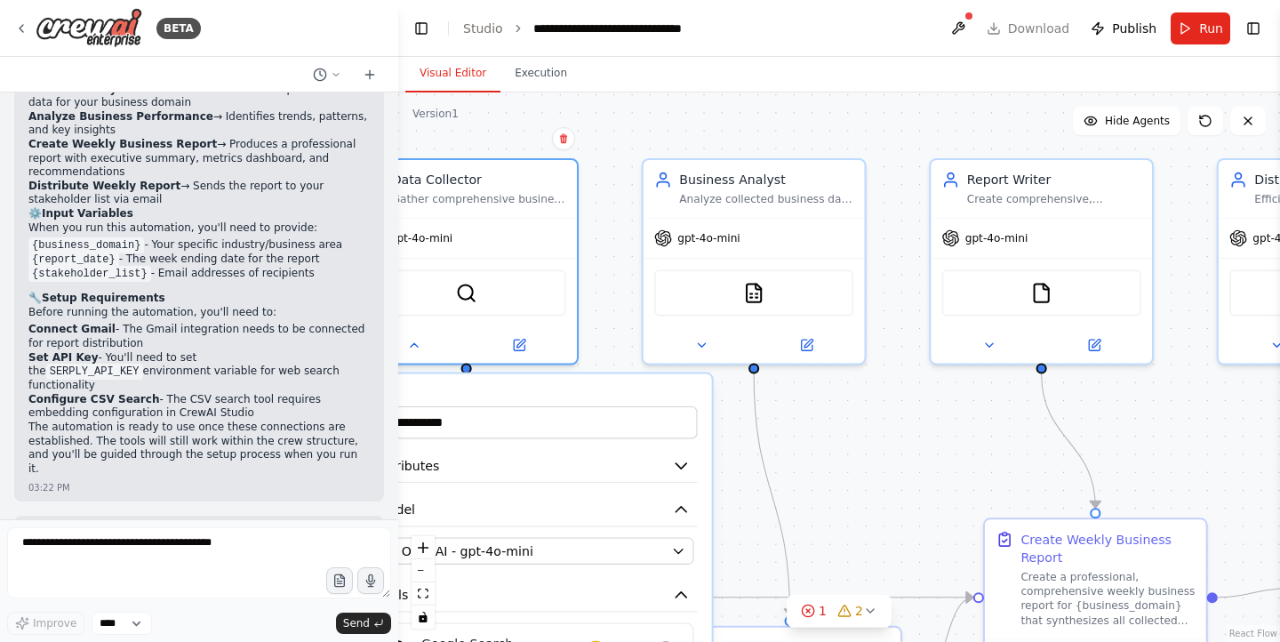
drag, startPoint x: 954, startPoint y: 300, endPoint x: 875, endPoint y: 431, distance: 153.6
click at [875, 431] on div "**********" at bounding box center [839, 367] width 882 height 550
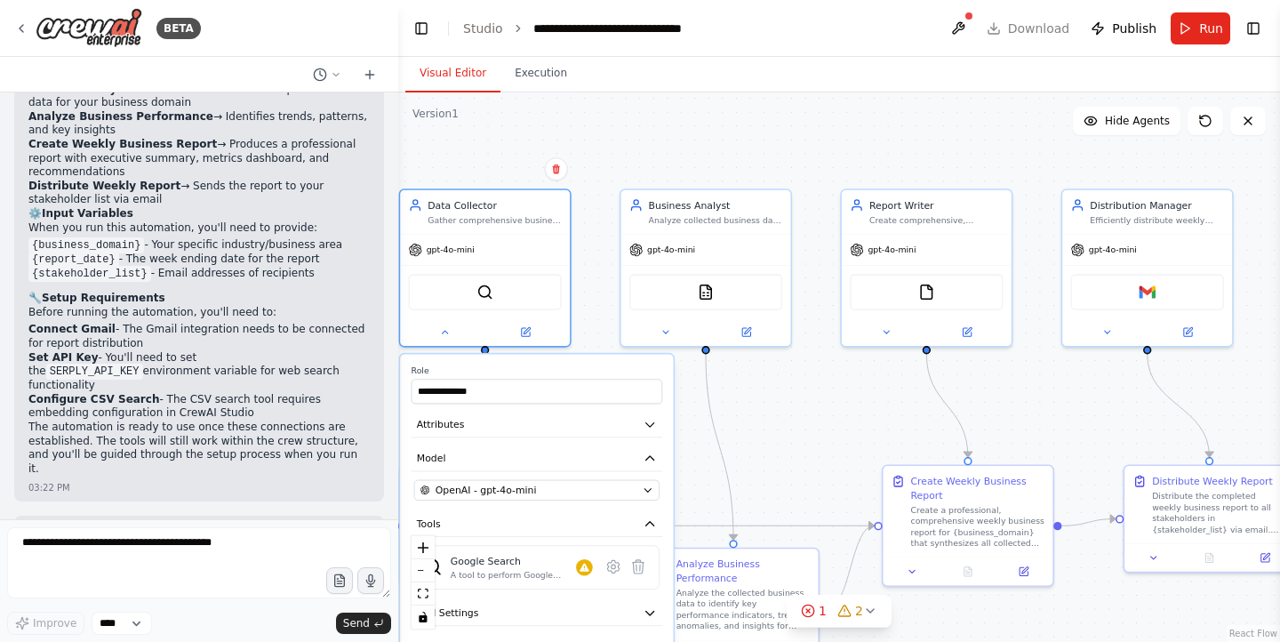
drag, startPoint x: 904, startPoint y: 484, endPoint x: 830, endPoint y: 450, distance: 82.0
click at [830, 450] on div "**********" at bounding box center [839, 367] width 882 height 550
click at [669, 338] on div at bounding box center [707, 330] width 170 height 28
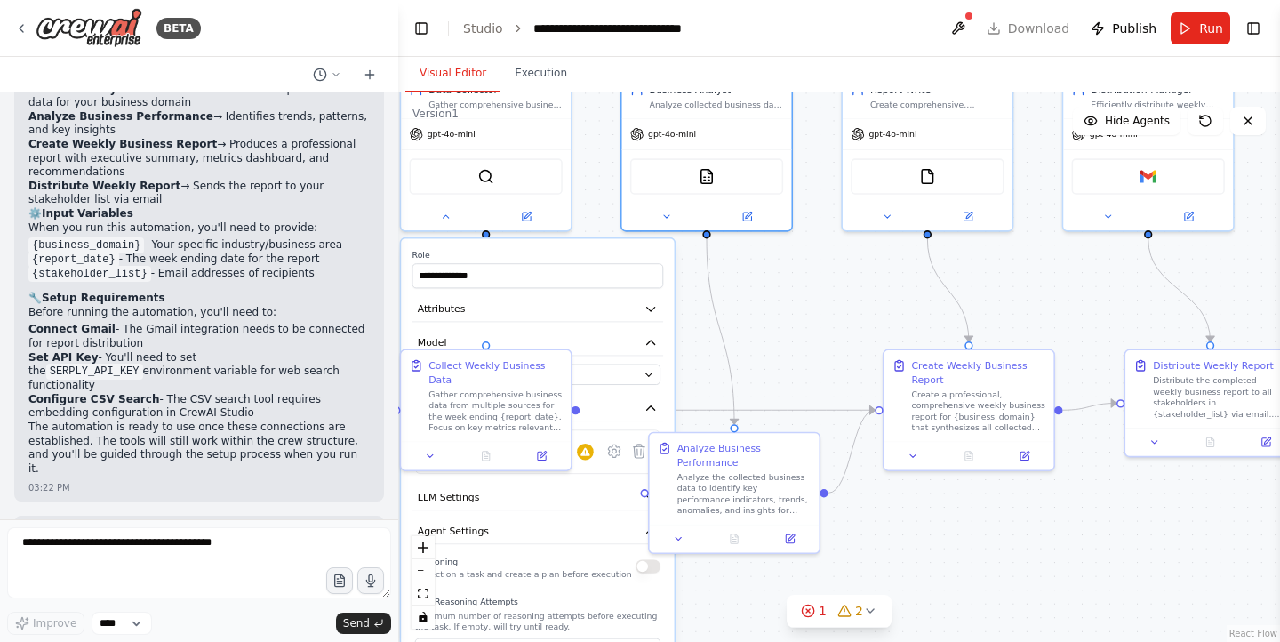
drag, startPoint x: 798, startPoint y: 450, endPoint x: 820, endPoint y: 312, distance: 139.6
click at [820, 312] on div "**********" at bounding box center [839, 367] width 882 height 550
